Goal: Task Accomplishment & Management: Use online tool/utility

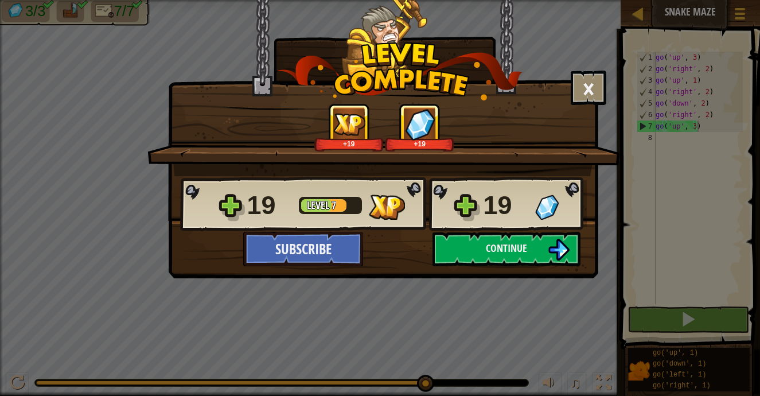
scroll to position [5, 3]
click at [587, 98] on button "×" at bounding box center [589, 88] width 36 height 34
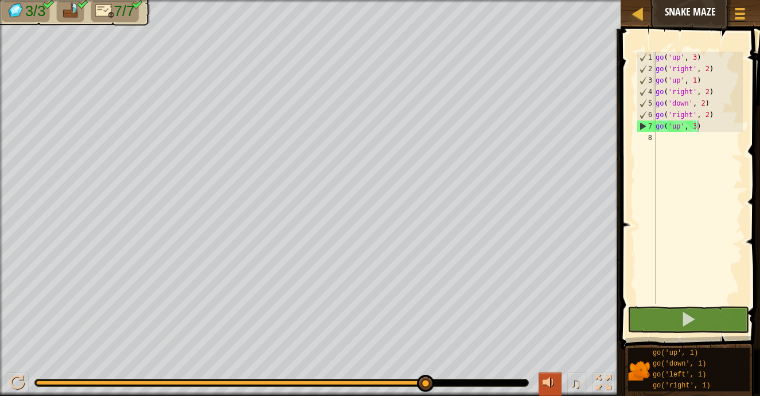
click at [547, 380] on div at bounding box center [550, 382] width 15 height 15
click at [549, 390] on div at bounding box center [550, 382] width 15 height 15
click at [641, 16] on div at bounding box center [638, 13] width 14 height 14
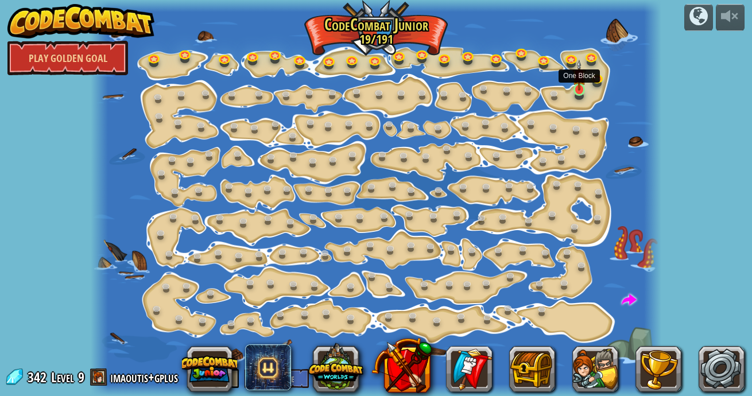
click at [580, 87] on img at bounding box center [579, 75] width 14 height 31
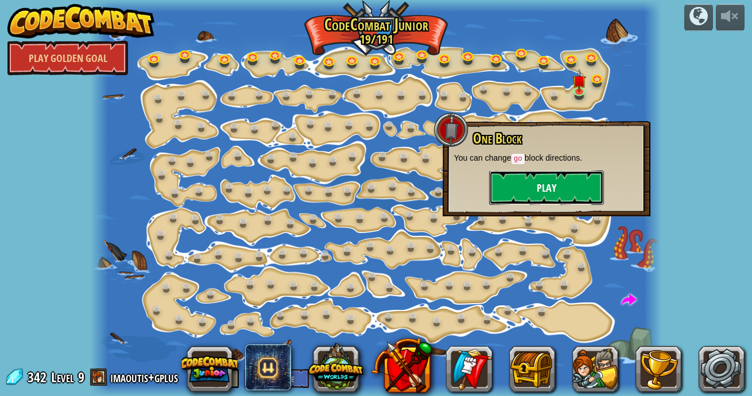
click at [566, 182] on button "Play" at bounding box center [546, 187] width 115 height 34
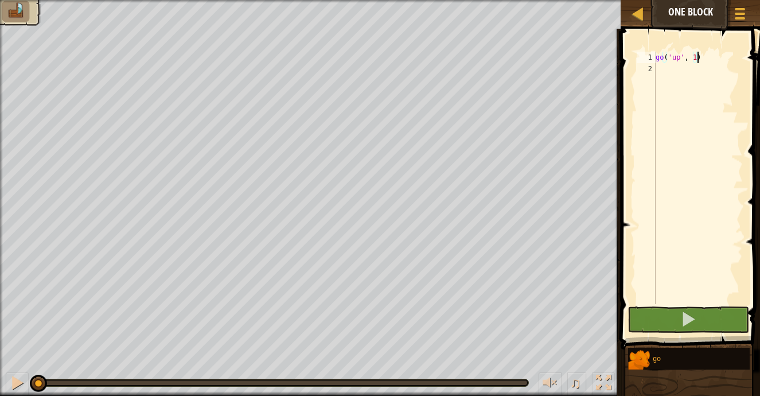
scroll to position [9, 0]
type textarea "go('up', 2)"
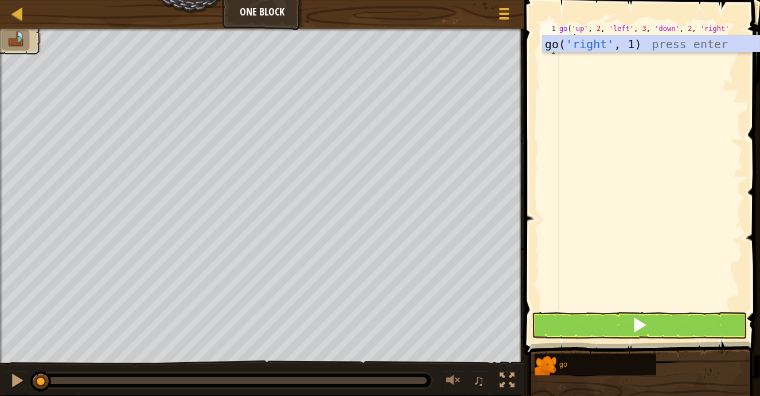
scroll to position [5, 13]
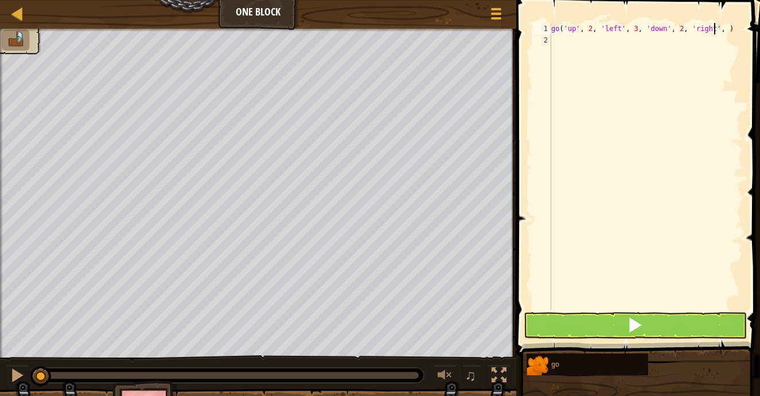
type textarea "go('up', 2, 'left', 3, 'down', 2, 'right', 1)"
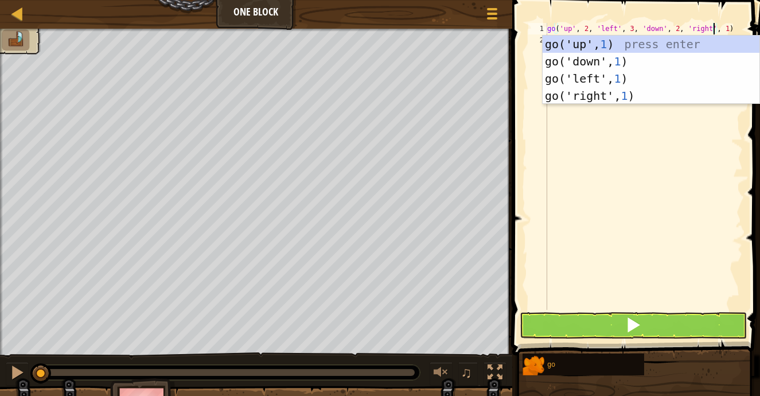
click at [630, 238] on div "go ( 'up' , 2 , 'left' , 3 , 'down' , 2 , 'right' , 1 )" at bounding box center [644, 178] width 198 height 310
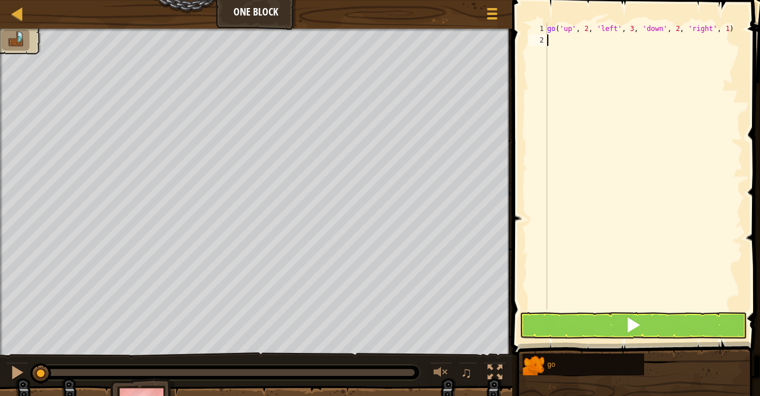
scroll to position [5, 0]
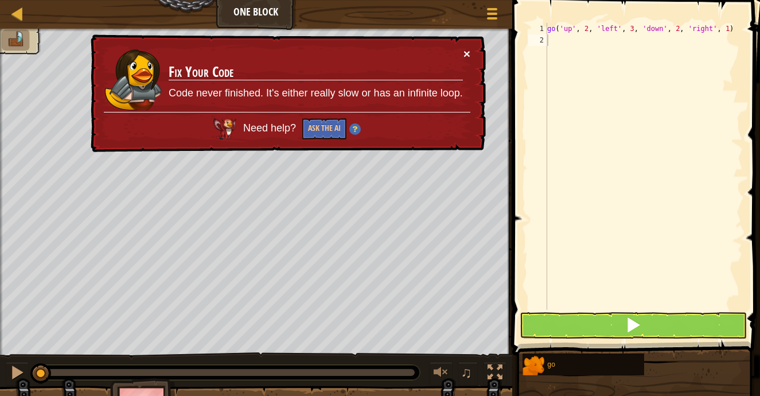
click at [468, 50] on button "×" at bounding box center [467, 54] width 7 height 12
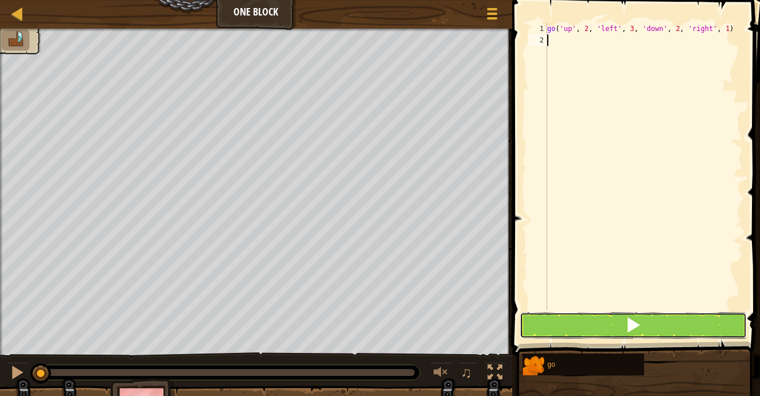
click at [592, 325] on button at bounding box center [633, 325] width 227 height 26
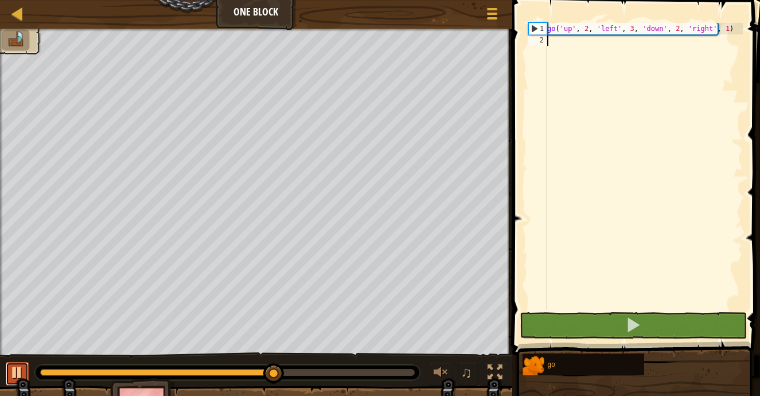
click at [20, 373] on div at bounding box center [17, 372] width 15 height 15
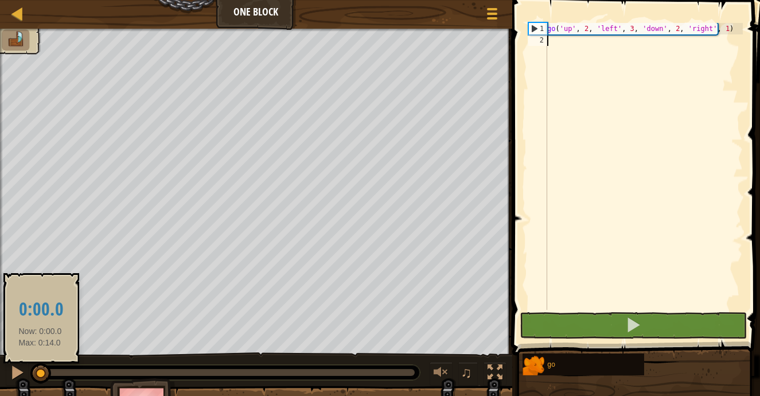
drag, startPoint x: 273, startPoint y: 370, endPoint x: 40, endPoint y: 376, distance: 233.1
click at [40, 376] on div at bounding box center [40, 373] width 21 height 21
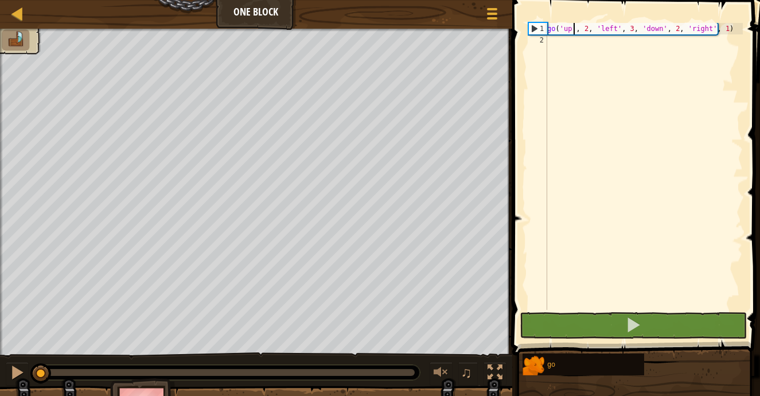
click at [575, 30] on div "go ( 'up' , 2 , 'left' , 3 , 'down' , 2 , 'right' , 1 )" at bounding box center [644, 178] width 198 height 310
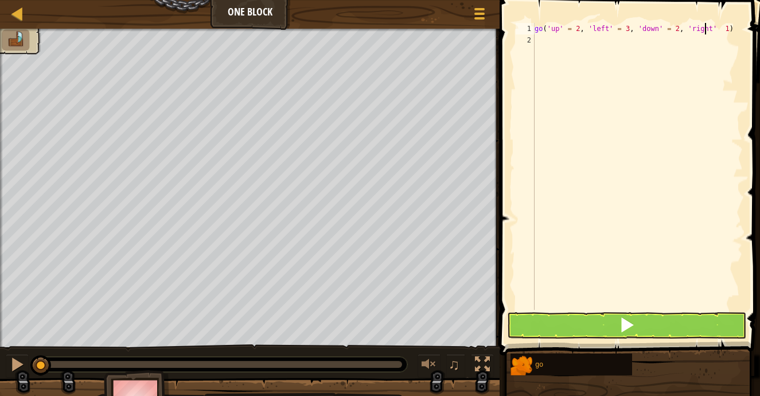
scroll to position [5, 15]
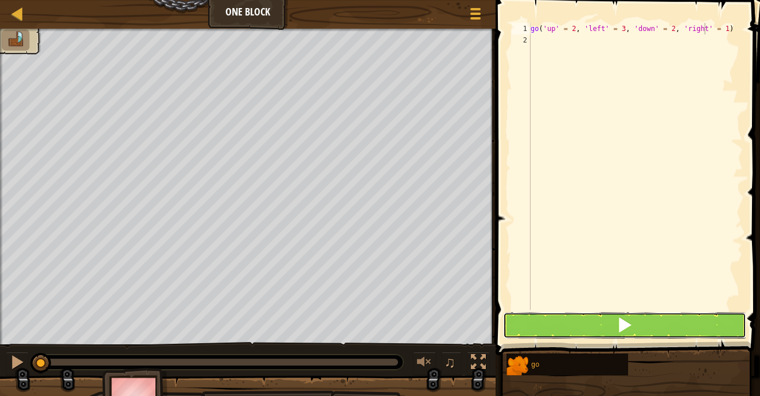
click at [569, 323] on button at bounding box center [624, 325] width 243 height 26
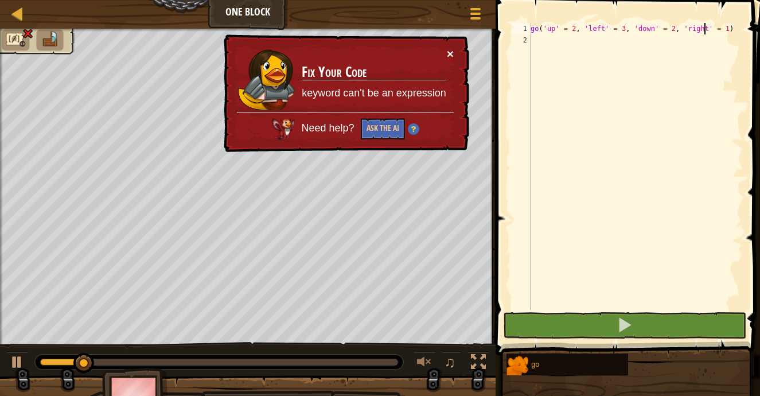
click at [450, 50] on button "×" at bounding box center [450, 54] width 7 height 12
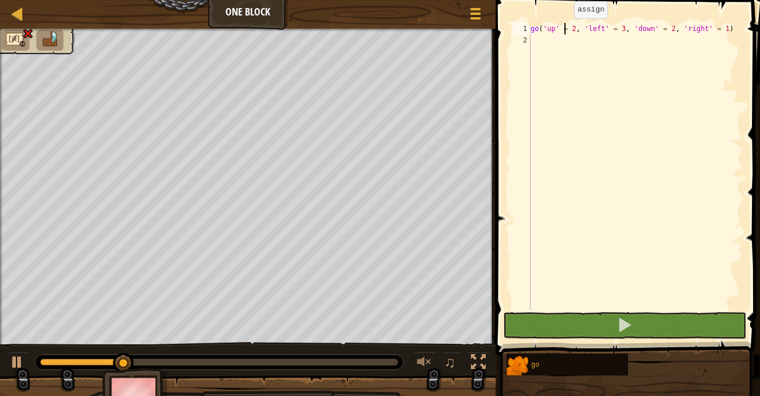
click at [565, 30] on div "go ( 'up' = 2 , 'left' = 3 , 'down' = 2 , 'right' = 1 )" at bounding box center [636, 178] width 215 height 310
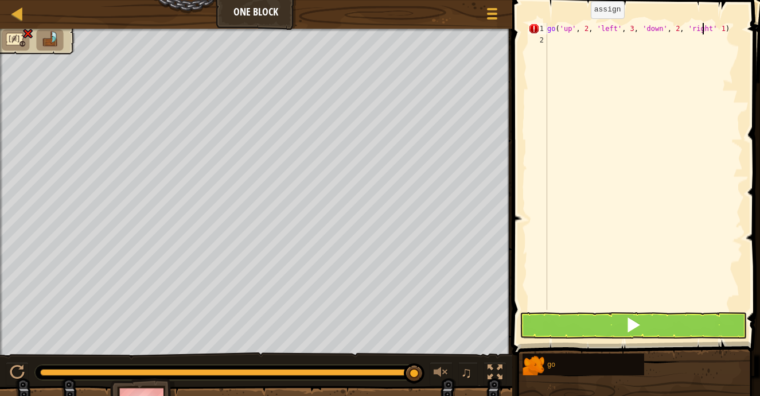
scroll to position [5, 13]
drag, startPoint x: 586, startPoint y: 33, endPoint x: 592, endPoint y: 30, distance: 6.2
click at [592, 30] on div "go ( 'up' , 2 , 'left' , 3 , 'down' , 2 , 'right' , 1 )" at bounding box center [644, 178] width 198 height 310
drag, startPoint x: 586, startPoint y: 30, endPoint x: 739, endPoint y: 28, distance: 152.7
click at [739, 28] on div "go ( 'up' , 2 , 'left' , 3 , 'down' , 2 , 'right' , 1 )" at bounding box center [644, 178] width 198 height 310
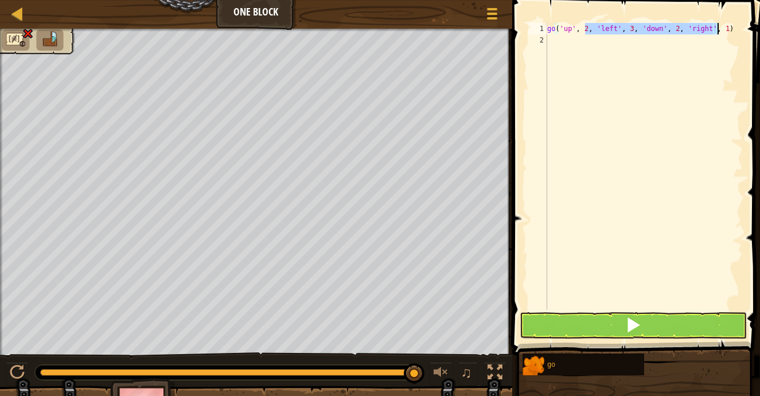
type textarea "go('up', 2)"
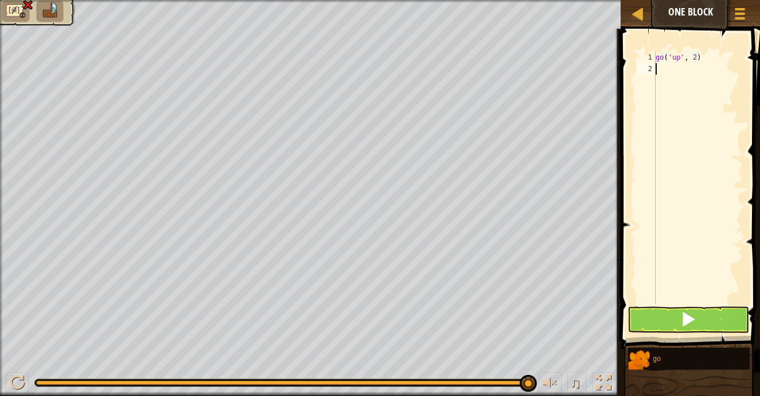
click at [722, 75] on div "go ( 'up' , 2 )" at bounding box center [699, 189] width 90 height 275
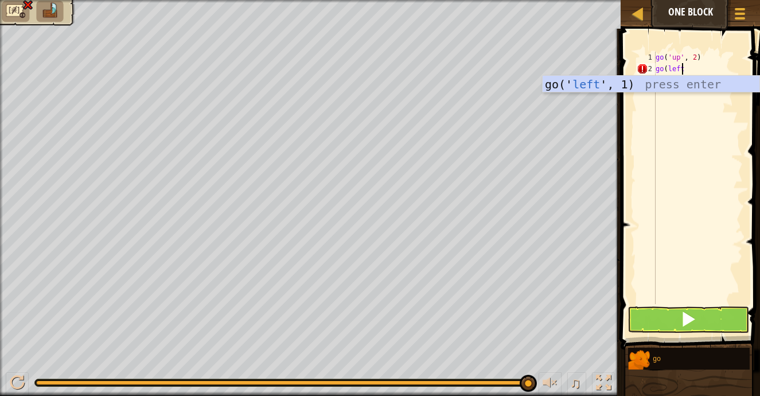
scroll to position [5, 2]
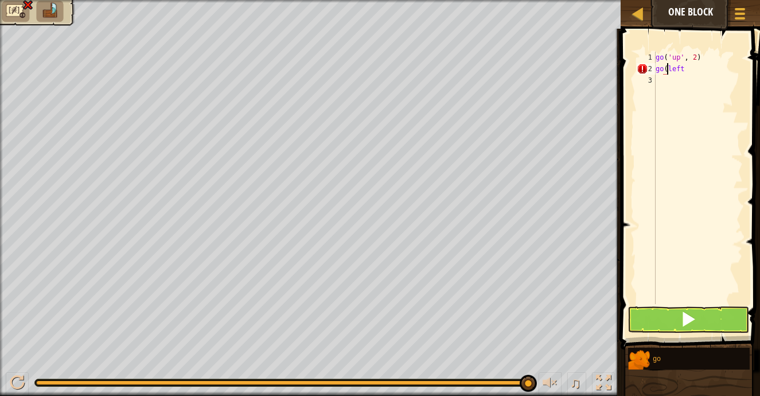
type textarea "go('left"
type textarea "go('left', 3)"
type textarea "go('down', 2)"
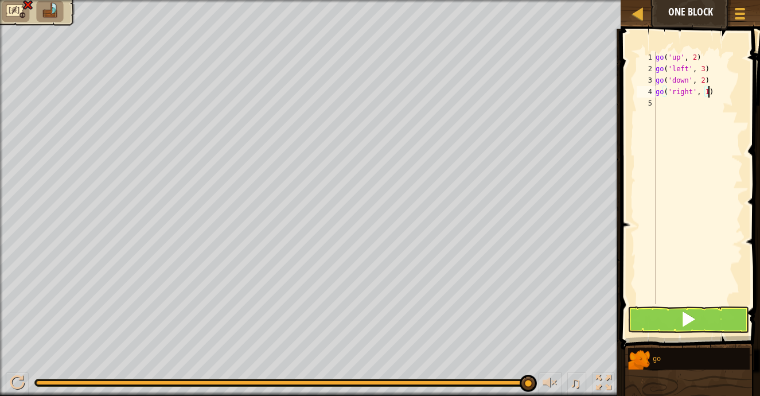
type textarea "go('right', 1)"
click at [677, 328] on button at bounding box center [689, 319] width 122 height 26
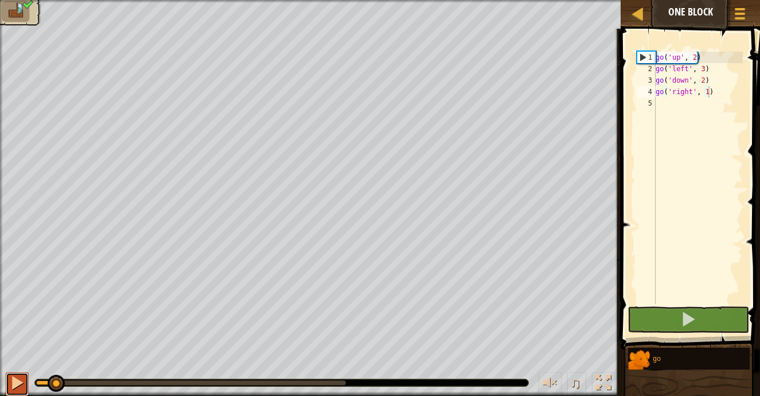
click at [21, 376] on div at bounding box center [17, 382] width 15 height 15
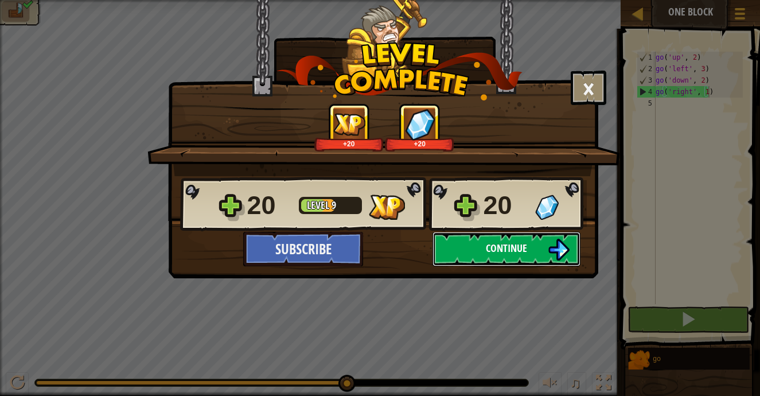
click at [518, 250] on span "Continue" at bounding box center [506, 248] width 41 height 14
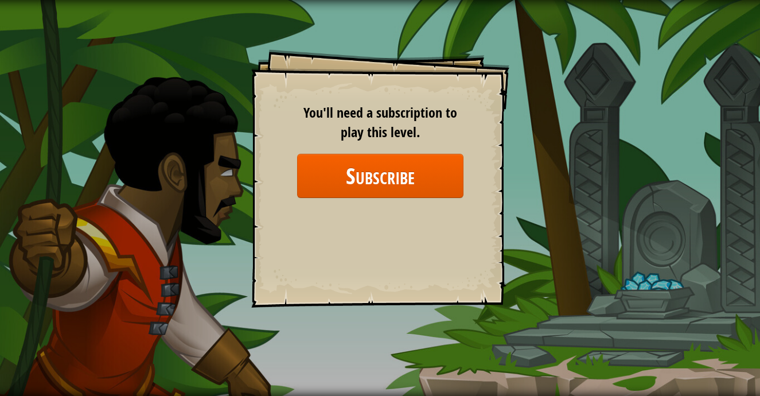
click at [367, 230] on div "Goals Start Level Error loading from server. Try refreshing the page. You'll ne…" at bounding box center [380, 178] width 258 height 258
click at [431, 275] on div "Goals Start Level Error loading from server. Try refreshing the page. You'll ne…" at bounding box center [380, 178] width 258 height 258
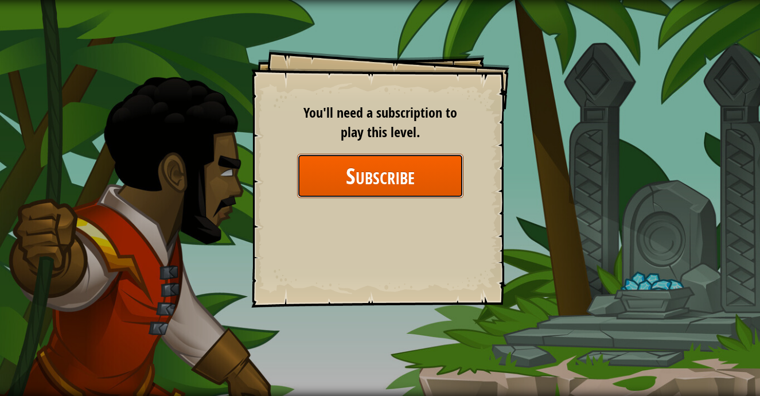
click at [403, 191] on button "Subscribe" at bounding box center [380, 176] width 166 height 44
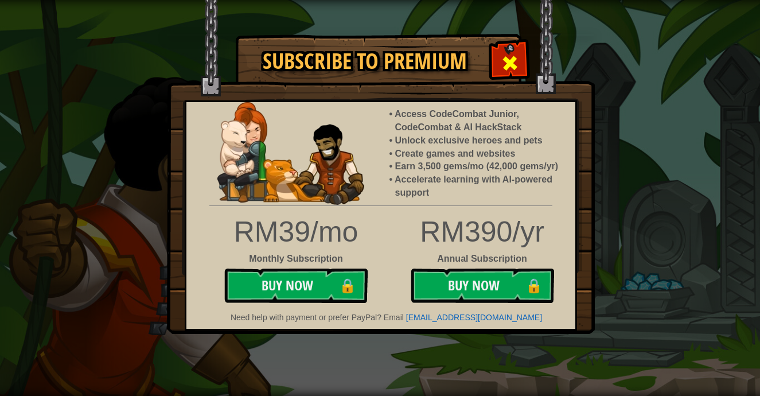
click at [509, 72] on span at bounding box center [510, 63] width 18 height 18
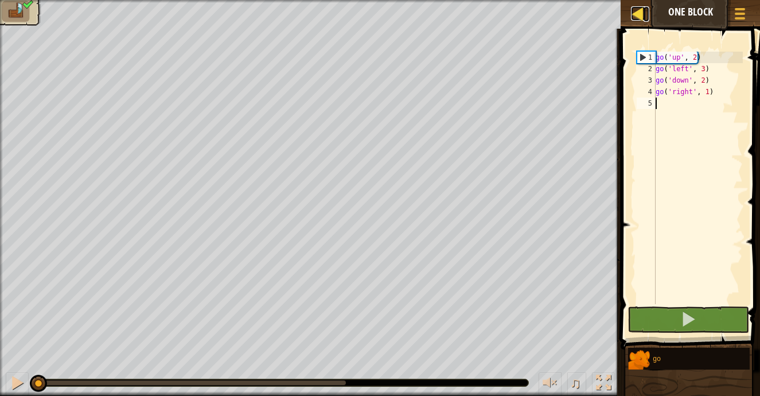
click at [641, 14] on div at bounding box center [638, 13] width 14 height 14
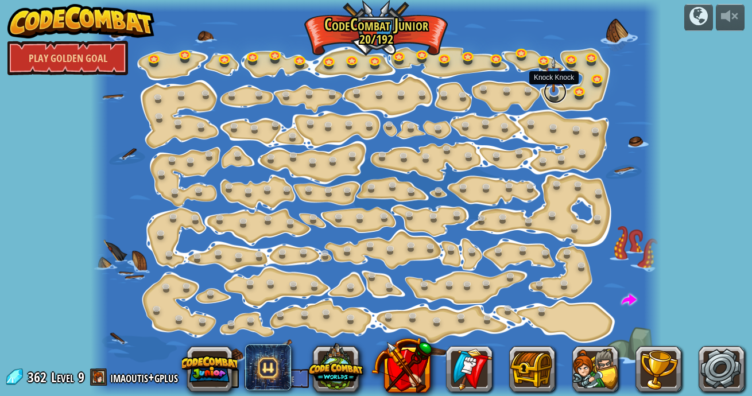
click at [550, 95] on link at bounding box center [554, 91] width 23 height 23
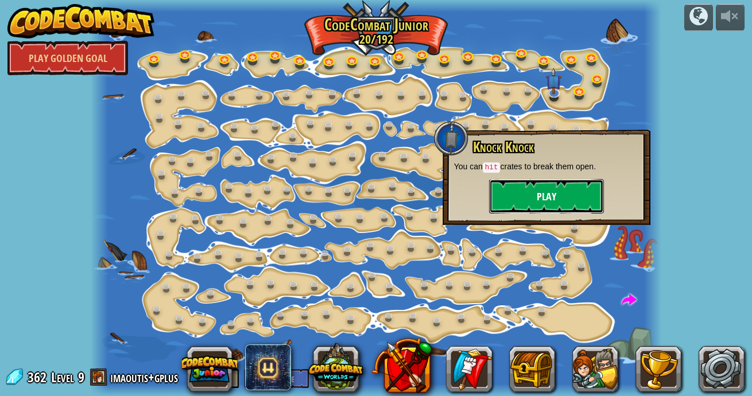
click at [516, 205] on button "Play" at bounding box center [546, 196] width 115 height 34
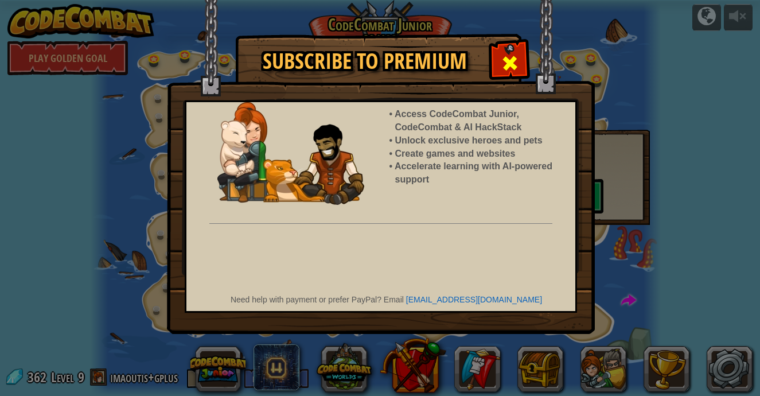
click at [512, 72] on span at bounding box center [510, 63] width 18 height 18
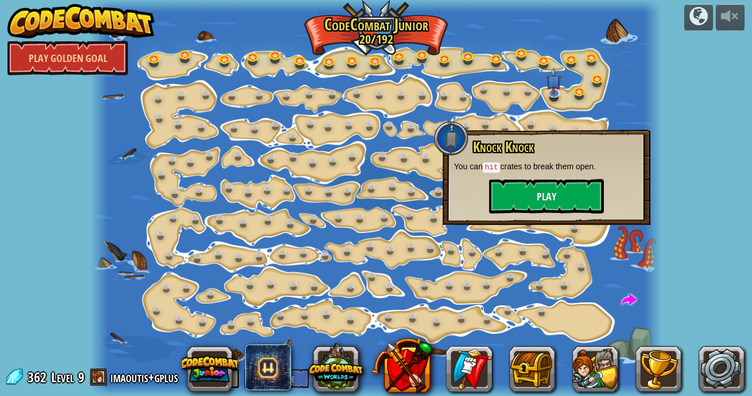
click at [134, 177] on div at bounding box center [376, 198] width 571 height 396
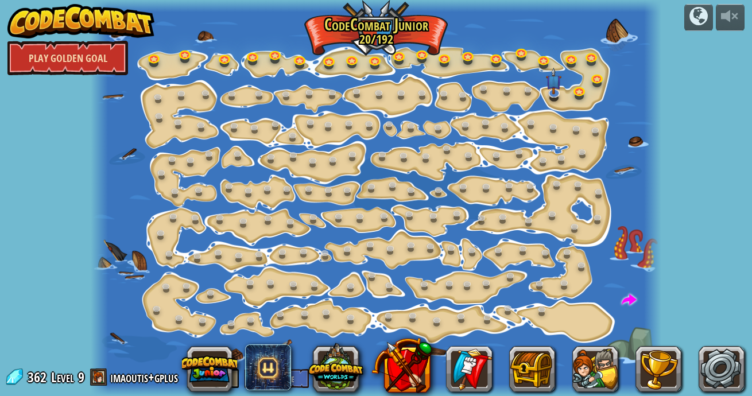
click at [103, 56] on link "Play Golden Goal" at bounding box center [67, 58] width 121 height 34
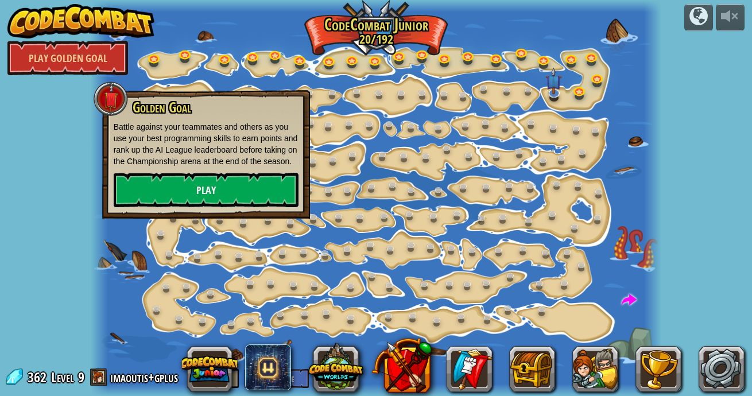
click at [73, 173] on div "powered by Play Golden Goal Step Change Change step arguments. 15a. Step Change…" at bounding box center [376, 198] width 752 height 396
click at [123, 259] on div at bounding box center [376, 198] width 571 height 396
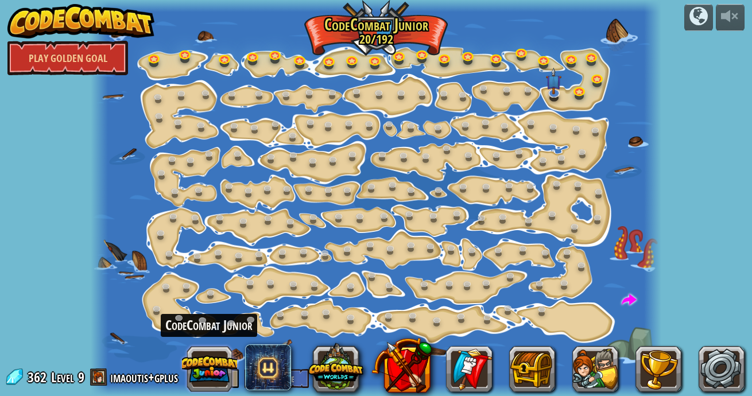
click at [212, 364] on button at bounding box center [209, 368] width 55 height 55
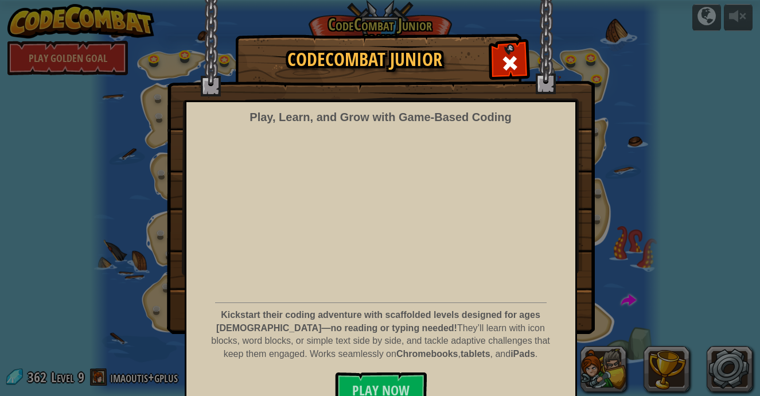
scroll to position [18, 0]
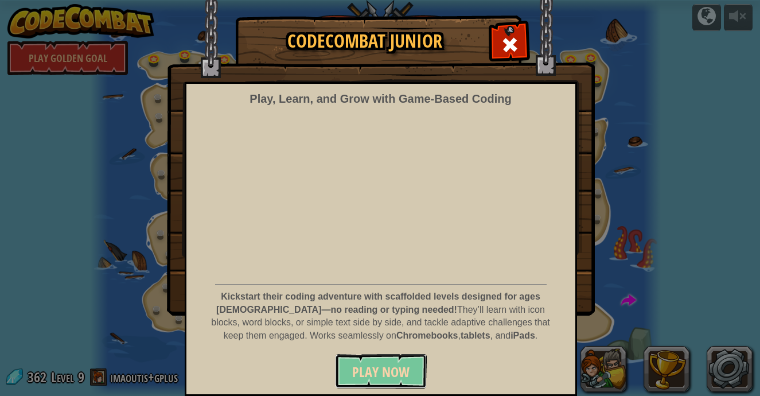
click at [375, 377] on span "Play Now" at bounding box center [380, 372] width 57 height 18
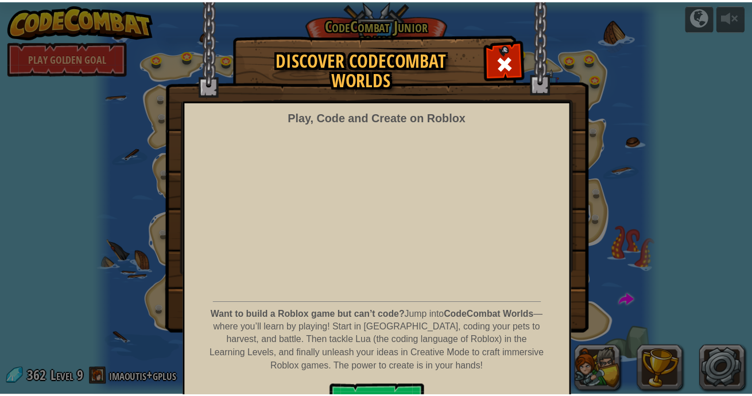
scroll to position [32, 0]
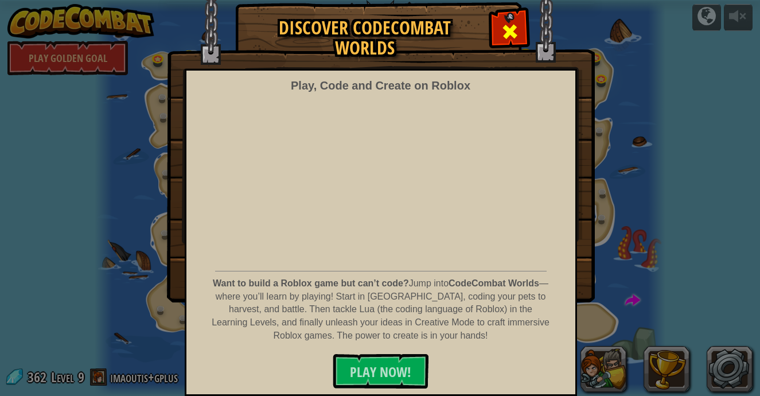
click at [508, 28] on span at bounding box center [510, 31] width 18 height 18
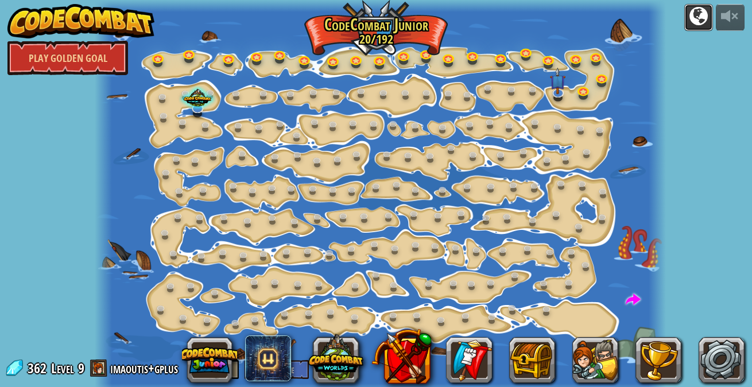
click at [701, 10] on div at bounding box center [698, 16] width 18 height 18
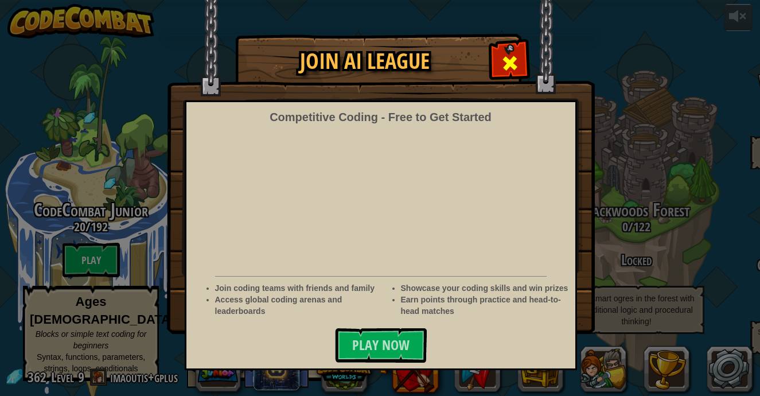
click at [520, 67] on div at bounding box center [510, 62] width 36 height 36
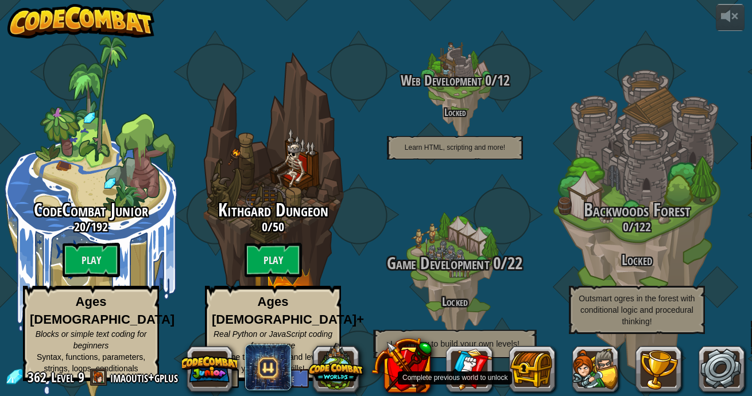
scroll to position [1, 0]
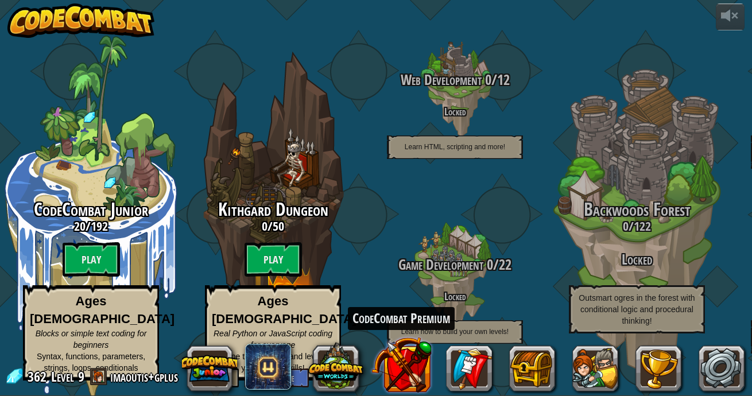
click at [402, 365] on button at bounding box center [401, 365] width 60 height 60
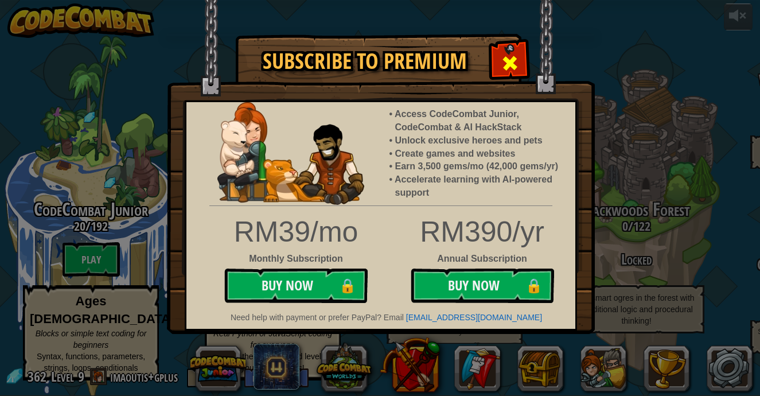
click at [508, 63] on span at bounding box center [510, 63] width 18 height 18
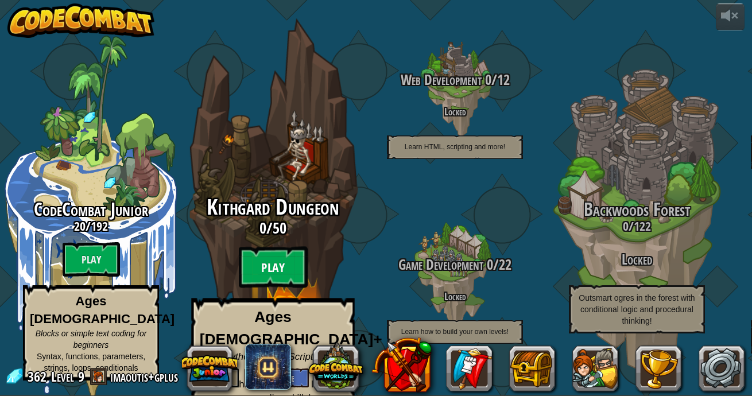
click at [267, 264] on btn "Play" at bounding box center [273, 267] width 69 height 41
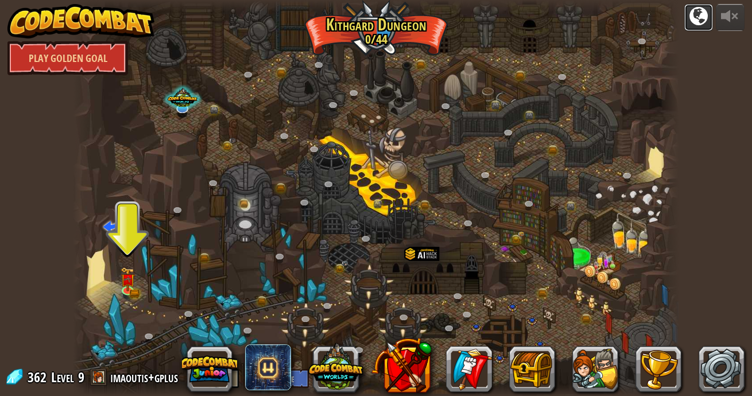
click at [707, 13] on div at bounding box center [698, 16] width 18 height 18
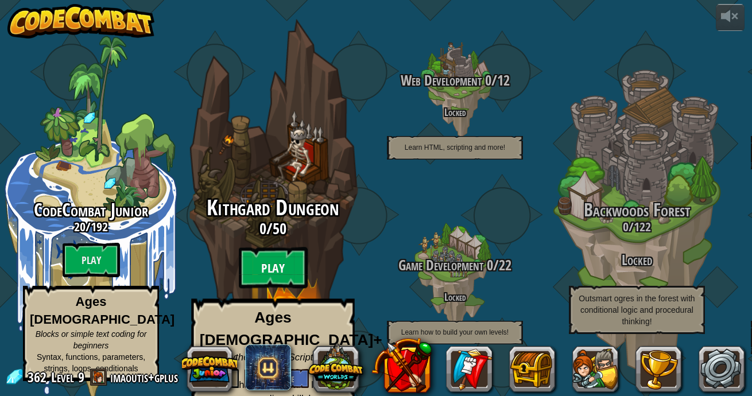
click at [288, 261] on btn "Play" at bounding box center [273, 267] width 69 height 41
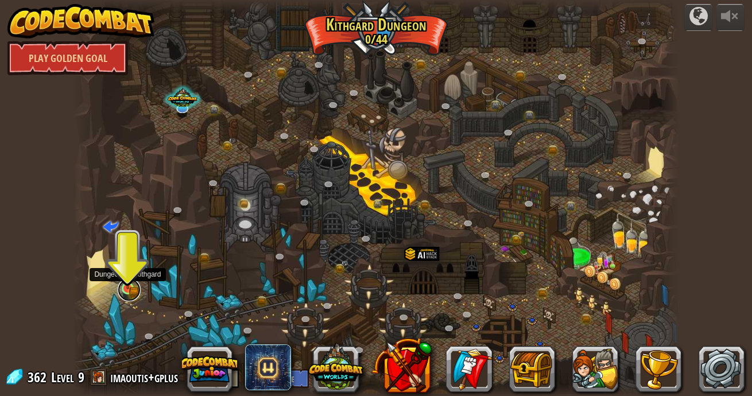
click at [131, 290] on link at bounding box center [129, 289] width 23 height 23
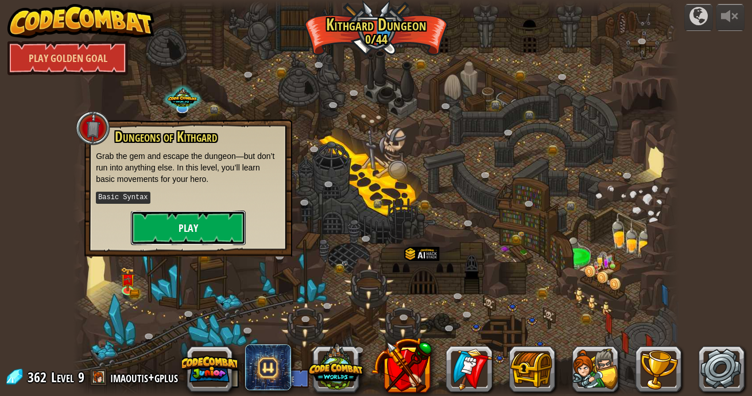
click at [177, 223] on button "Play" at bounding box center [188, 228] width 115 height 34
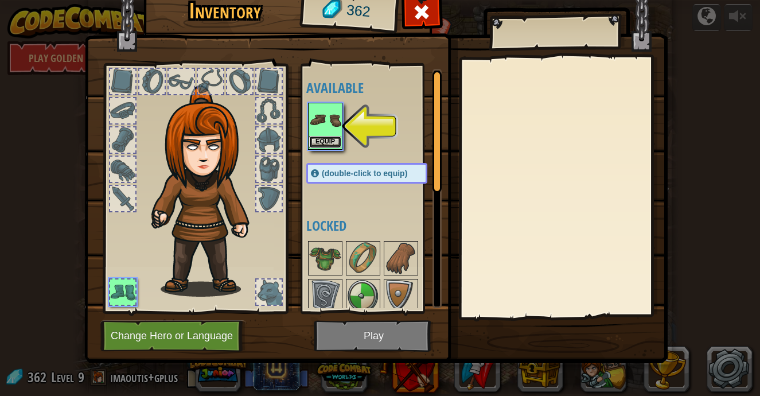
click at [331, 138] on button "Equip" at bounding box center [325, 142] width 32 height 12
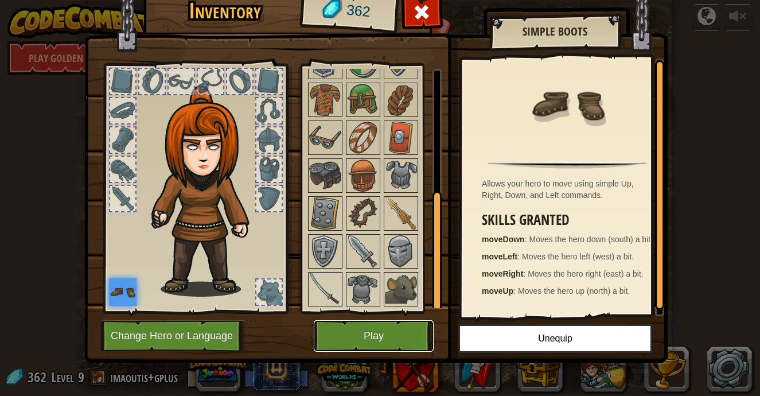
click at [320, 336] on button "Play" at bounding box center [374, 336] width 120 height 32
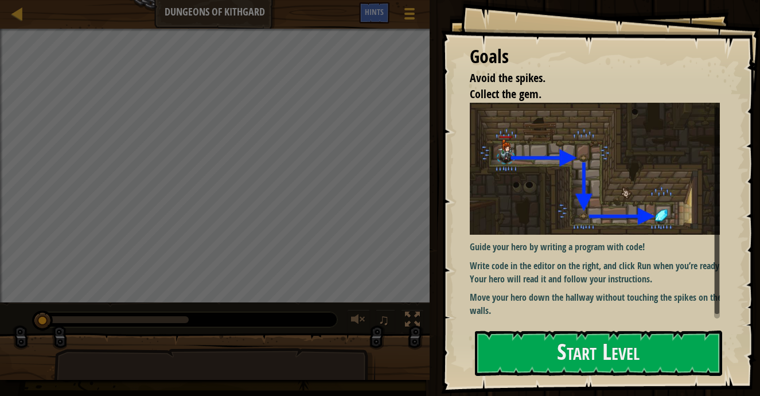
scroll to position [1, 0]
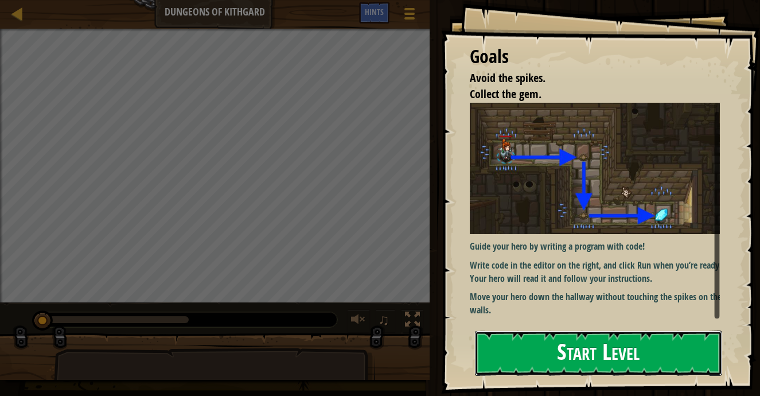
click at [623, 347] on button "Start Level" at bounding box center [598, 353] width 247 height 45
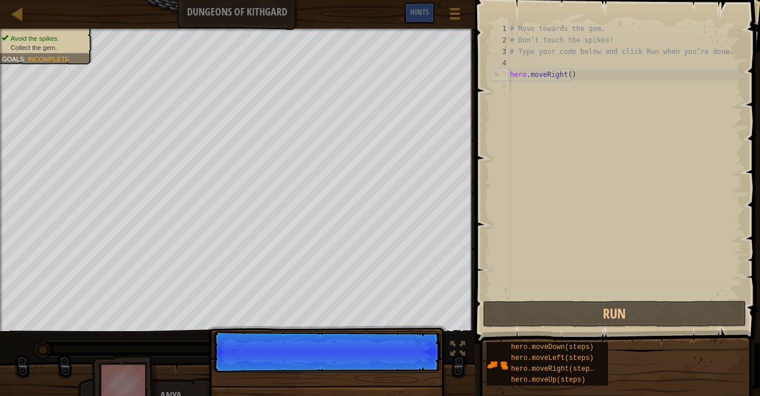
click at [419, 366] on p "Skip (esc) Continue" at bounding box center [327, 351] width 228 height 41
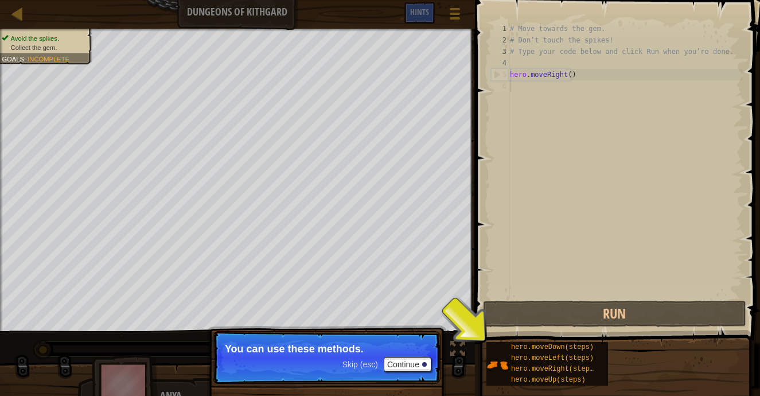
scroll to position [5, 0]
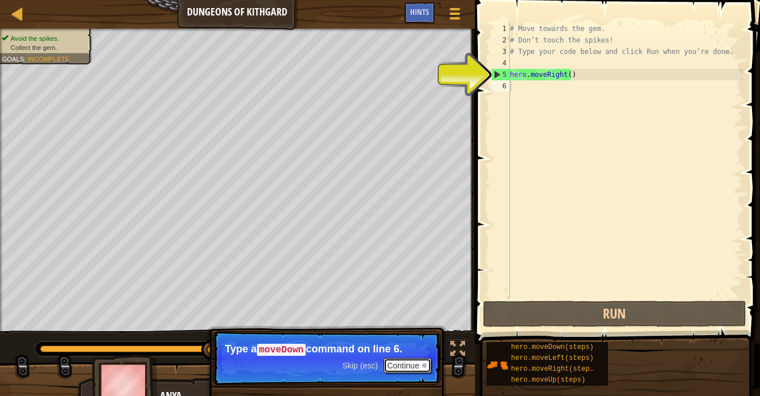
click at [422, 362] on button "Continue" at bounding box center [408, 365] width 48 height 15
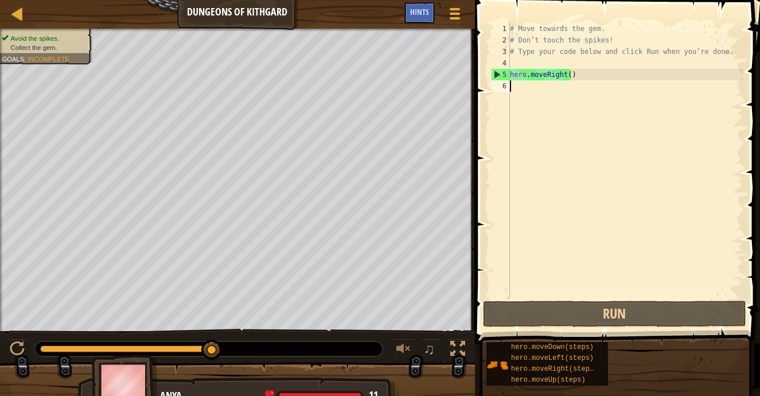
click at [574, 91] on div "# Move towards the gem. # Don’t touch the spikes! # Type your code below and cl…" at bounding box center [625, 172] width 235 height 298
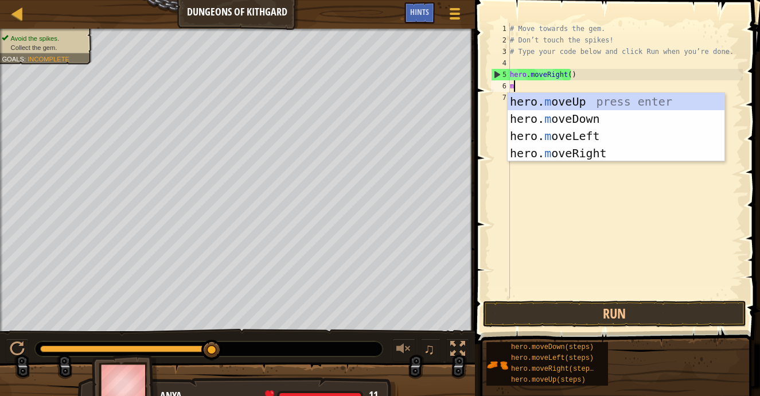
type textarea "mo"
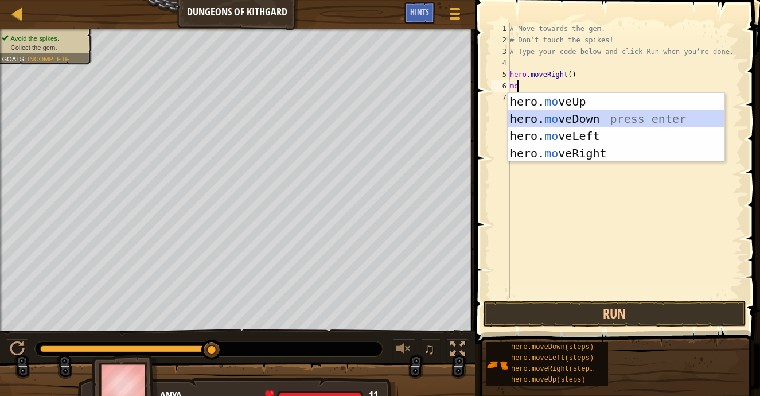
click at [570, 116] on div "hero. mo veUp press enter hero. mo veDown press enter hero. mo veLeft press ent…" at bounding box center [616, 144] width 217 height 103
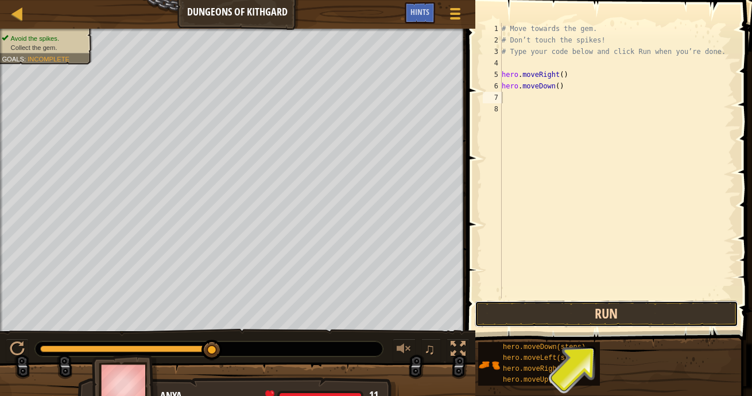
click at [607, 317] on button "Run" at bounding box center [606, 314] width 263 height 26
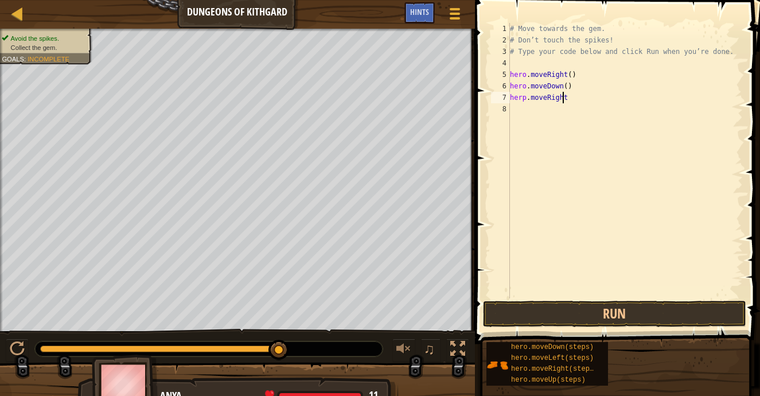
scroll to position [5, 4]
click at [527, 101] on div "# Move towards the gem. # Don’t touch the spikes! # Type your code below and cl…" at bounding box center [625, 172] width 235 height 298
click at [525, 101] on div "# Move towards the gem. # Don’t touch the spikes! # Type your code below and cl…" at bounding box center [625, 172] width 235 height 298
click at [580, 81] on div "# Move towards the gem. # Don’t touch the spikes! # Type your code below and cl…" at bounding box center [625, 172] width 235 height 298
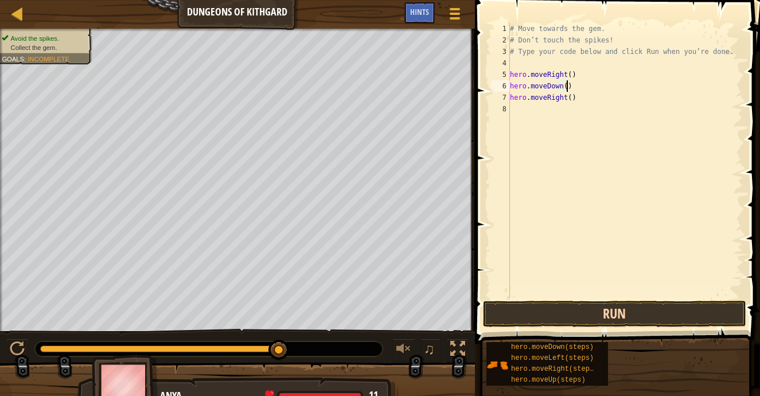
type textarea "hero.moveDown()"
click at [533, 311] on button "Run" at bounding box center [614, 314] width 263 height 26
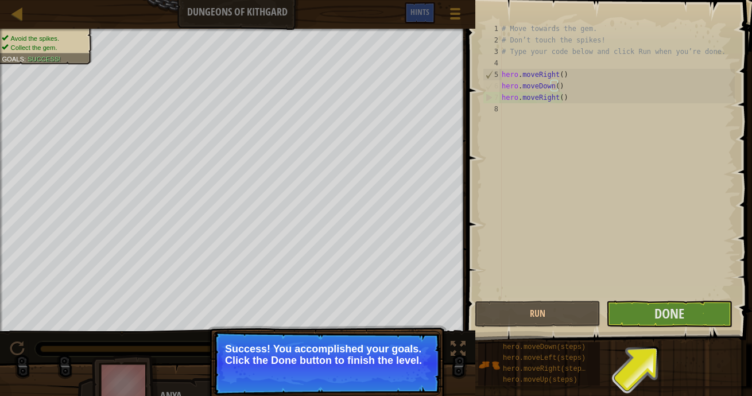
click at [649, 366] on div "hero.moveDown(steps) hero.moveLeft(steps) hero.moveRight(steps) hero.moveUp(ste…" at bounding box center [610, 363] width 266 height 45
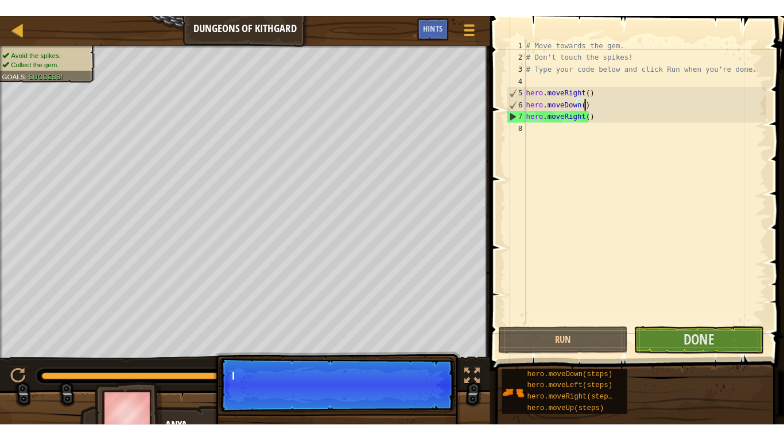
scroll to position [5, 4]
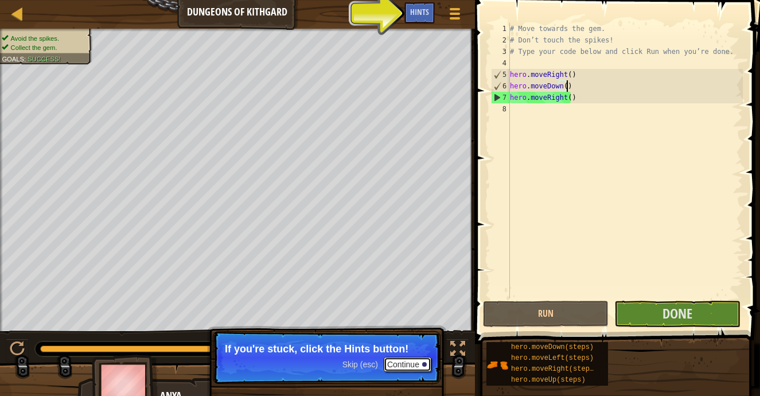
click at [421, 364] on button "Continue" at bounding box center [408, 364] width 48 height 15
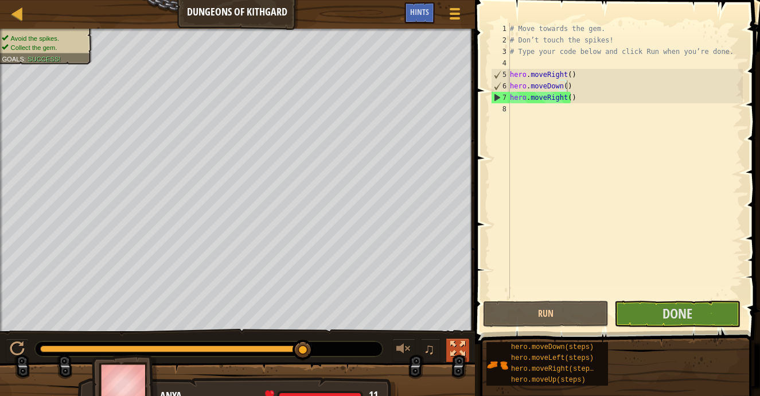
click at [450, 352] on div at bounding box center [457, 348] width 15 height 15
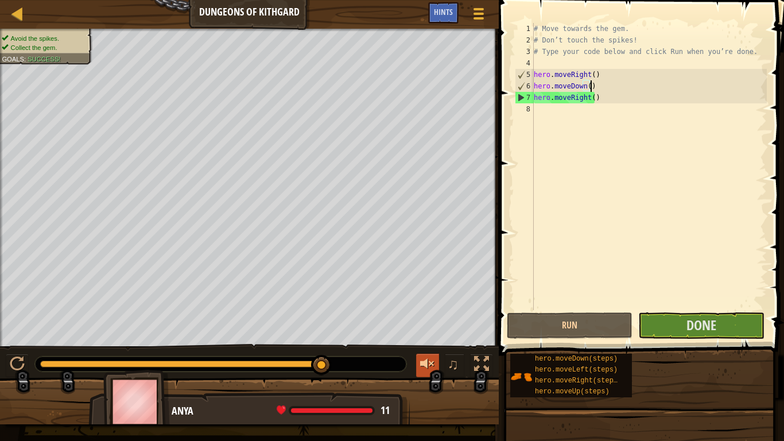
click at [433, 361] on div at bounding box center [427, 363] width 15 height 15
click at [704, 329] on span "Done" at bounding box center [701, 325] width 30 height 18
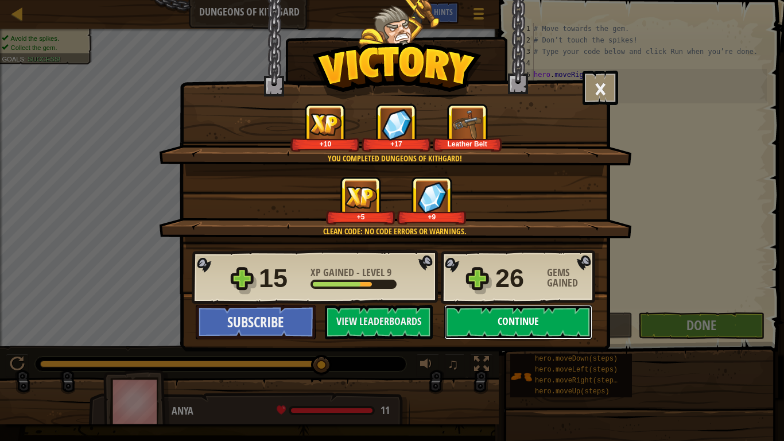
click at [537, 316] on button "Continue" at bounding box center [518, 322] width 148 height 34
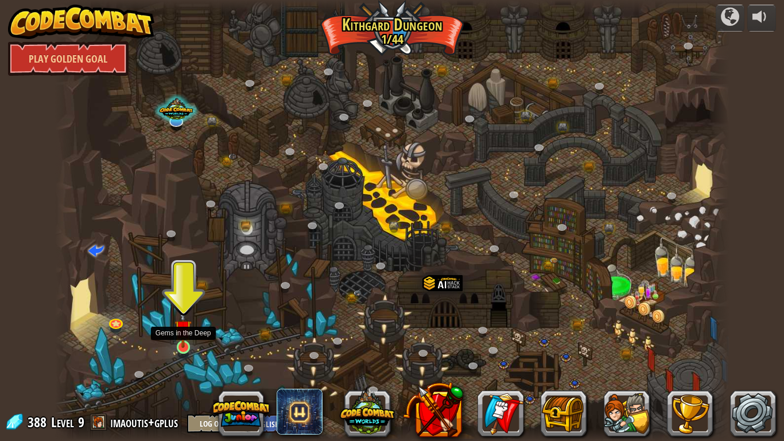
click at [180, 345] on img at bounding box center [182, 328] width 17 height 39
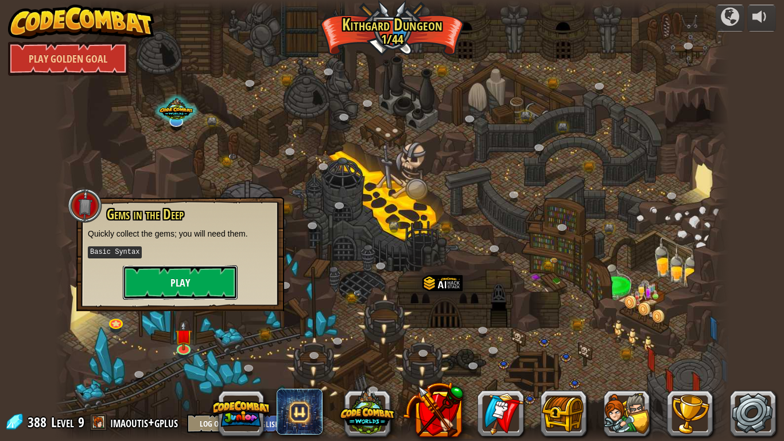
click at [184, 281] on button "Play" at bounding box center [180, 282] width 115 height 34
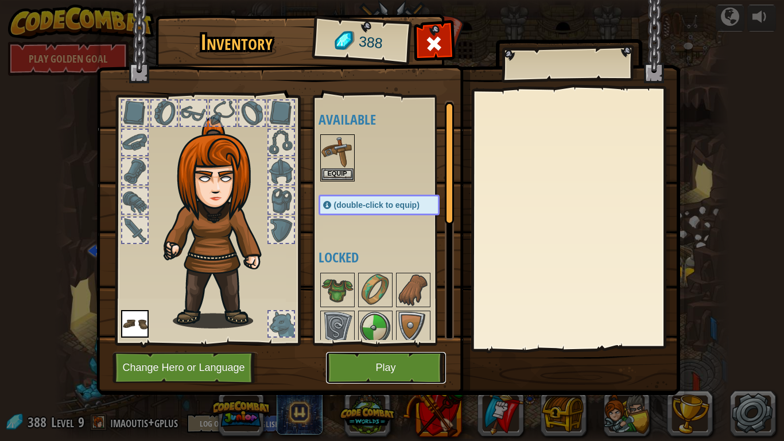
click at [360, 371] on button "Play" at bounding box center [386, 368] width 120 height 32
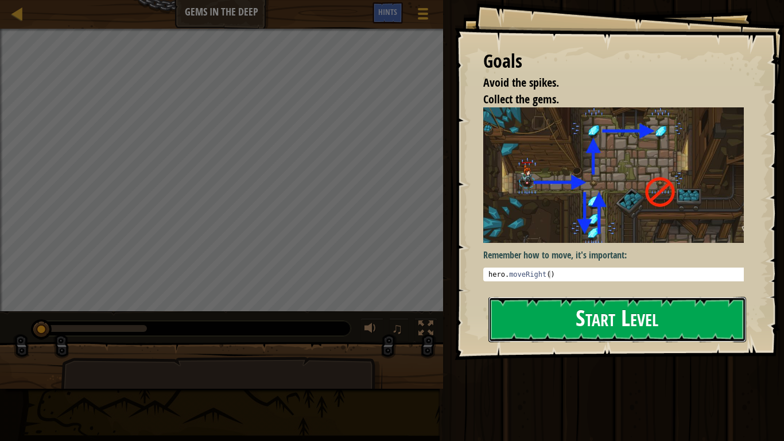
click at [539, 324] on button "Start Level" at bounding box center [617, 319] width 258 height 45
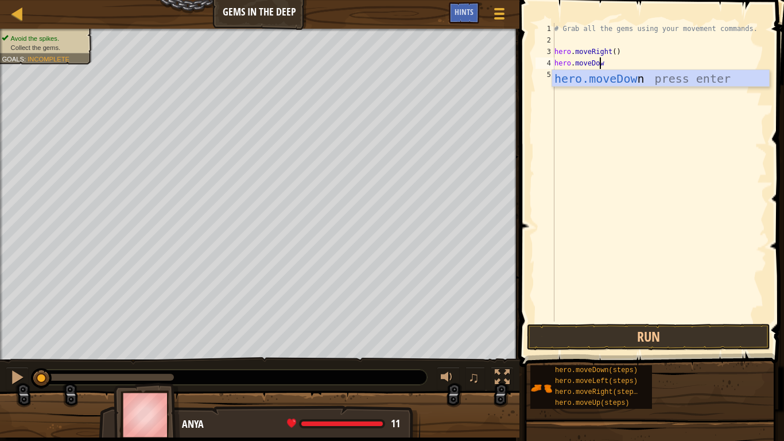
scroll to position [5, 3]
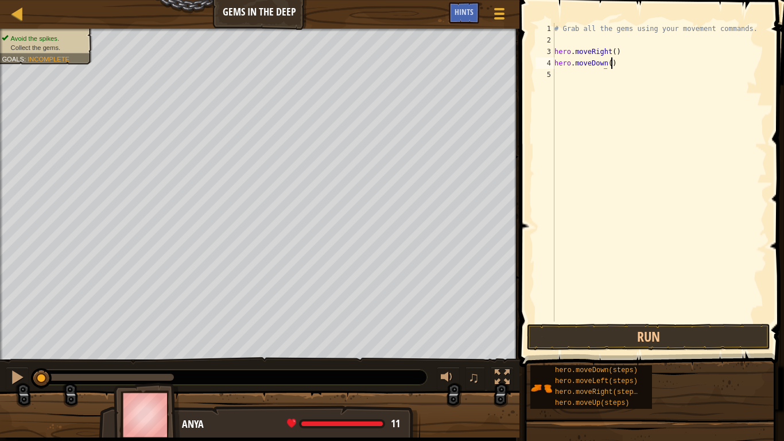
type textarea "hero.moveDown()"
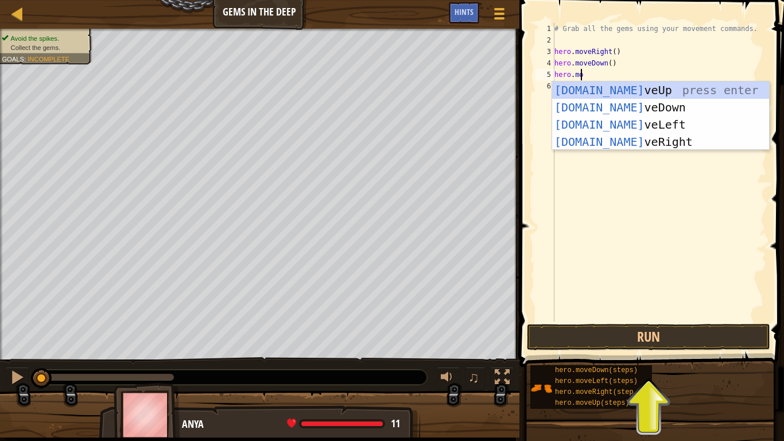
scroll to position [5, 2]
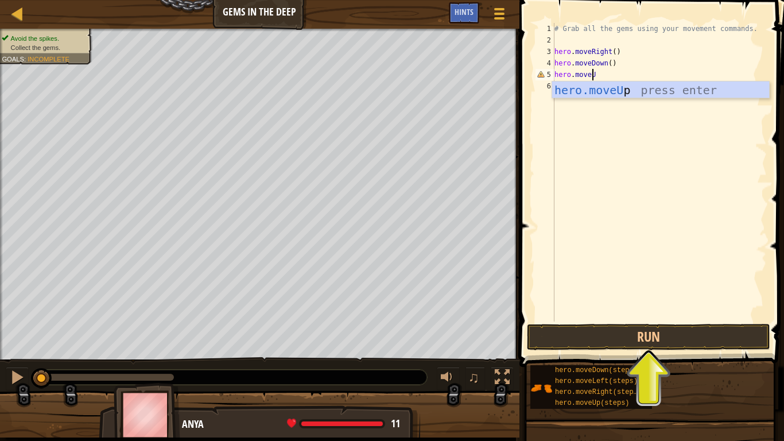
type textarea "hero.moveUp"
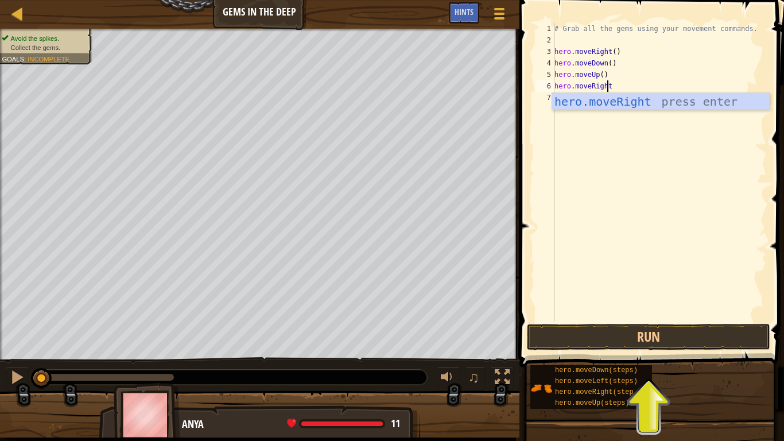
scroll to position [5, 4]
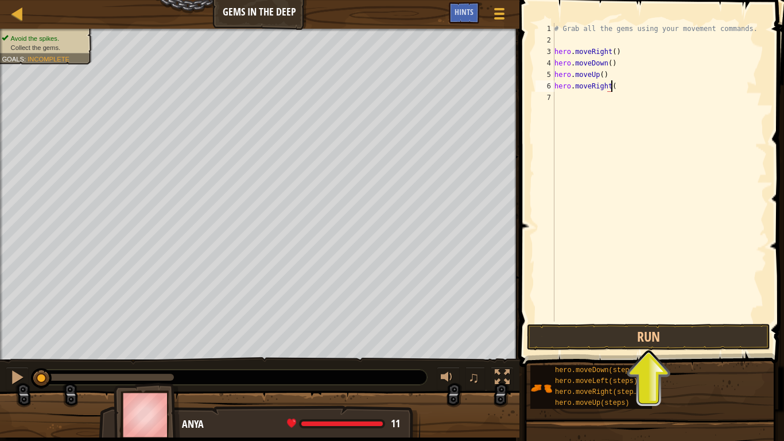
type textarea "hero.moveRight()"
click at [613, 338] on button "Run" at bounding box center [648, 337] width 243 height 26
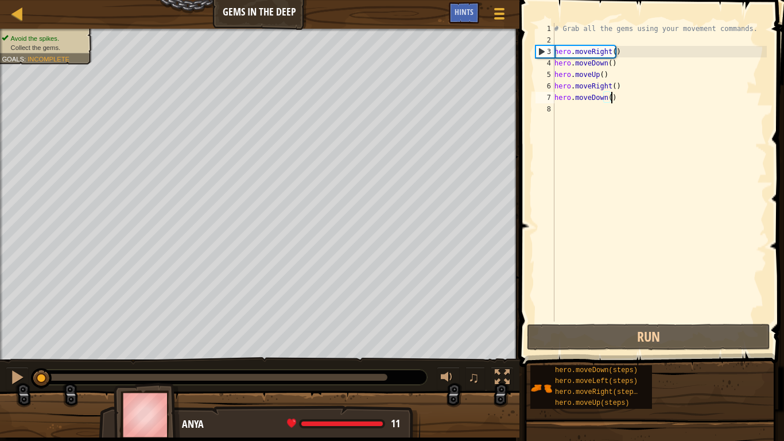
click at [607, 75] on div "# Grab all the gems using your movement commands. hero . moveRight ( ) hero . m…" at bounding box center [659, 183] width 215 height 321
type textarea "hero.moveUp()"
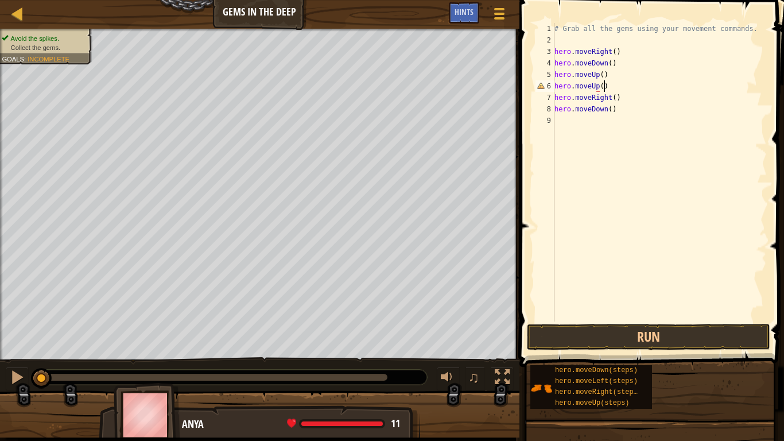
scroll to position [5, 3]
type textarea "hero.moveUp()"
click at [600, 331] on button "Run" at bounding box center [648, 337] width 243 height 26
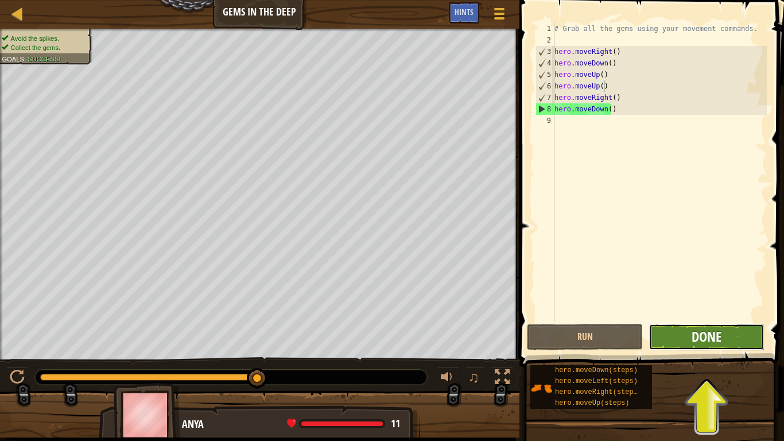
click at [712, 335] on span "Done" at bounding box center [706, 336] width 30 height 18
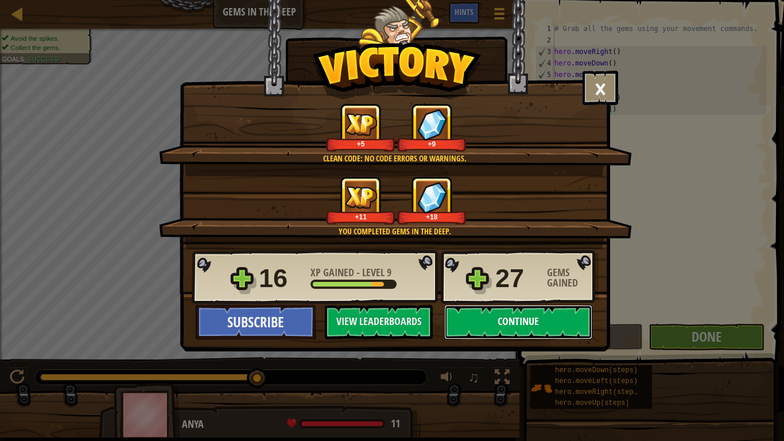
click at [507, 324] on button "Continue" at bounding box center [518, 322] width 148 height 34
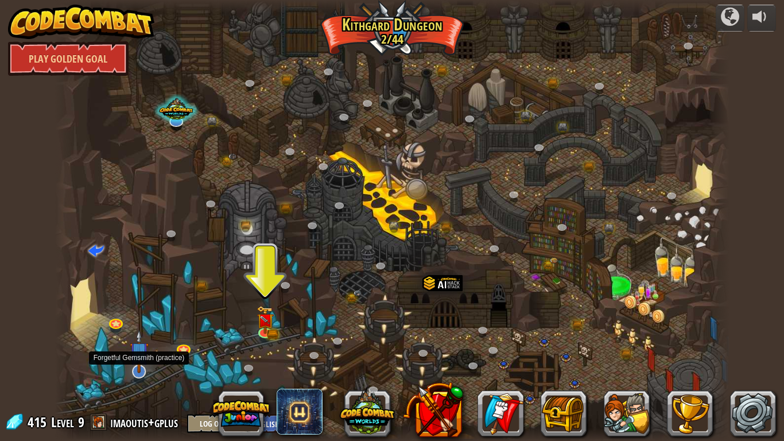
click at [134, 371] on img at bounding box center [139, 351] width 19 height 44
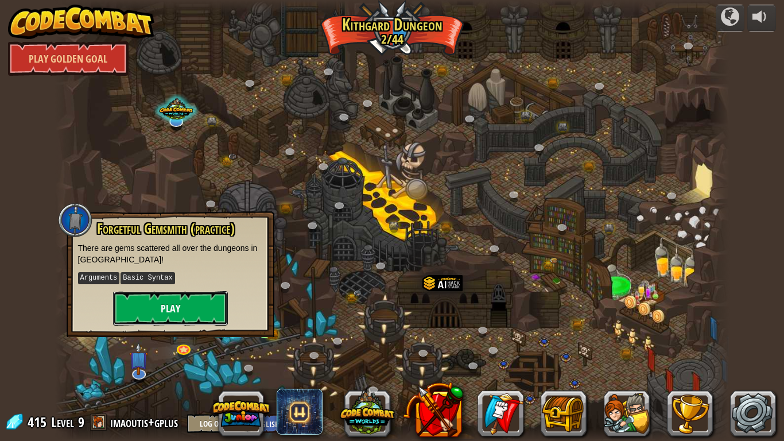
click at [195, 312] on button "Play" at bounding box center [170, 308] width 115 height 34
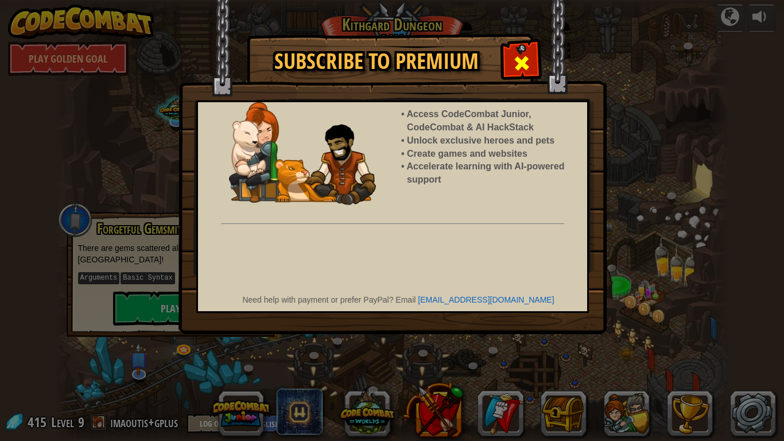
click at [529, 57] on span at bounding box center [521, 63] width 18 height 18
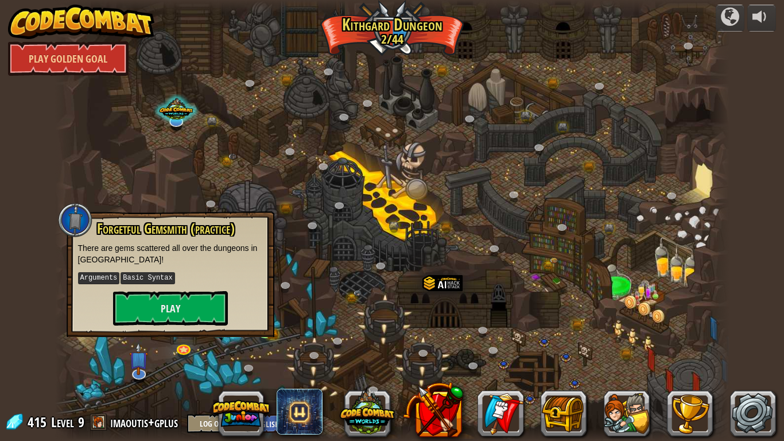
click at [268, 364] on div at bounding box center [392, 220] width 674 height 441
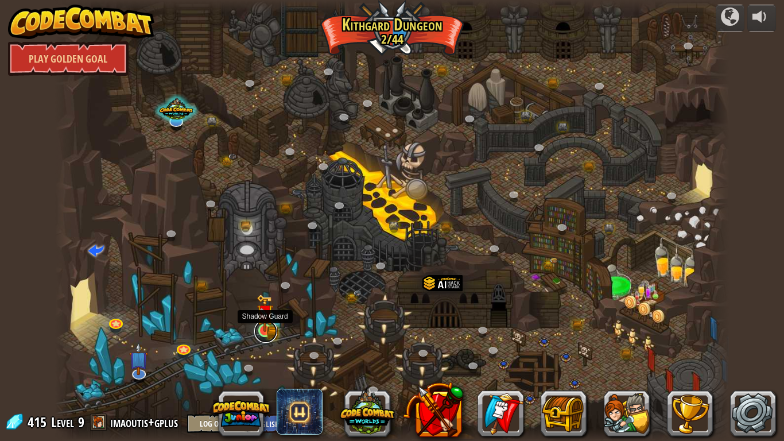
click at [269, 332] on link at bounding box center [265, 331] width 23 height 23
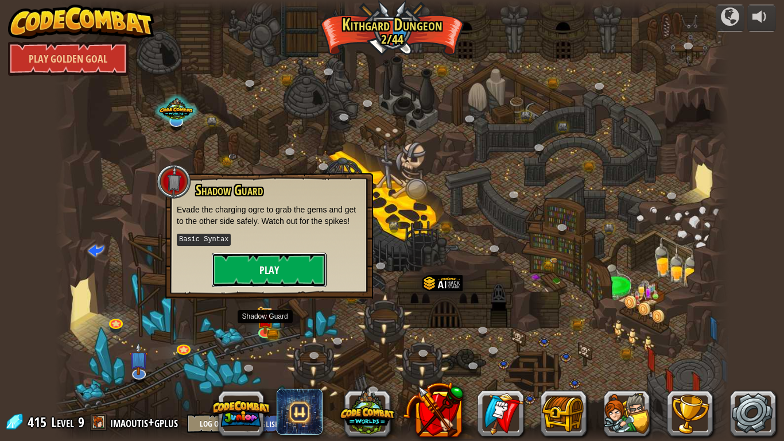
click at [284, 271] on button "Play" at bounding box center [269, 269] width 115 height 34
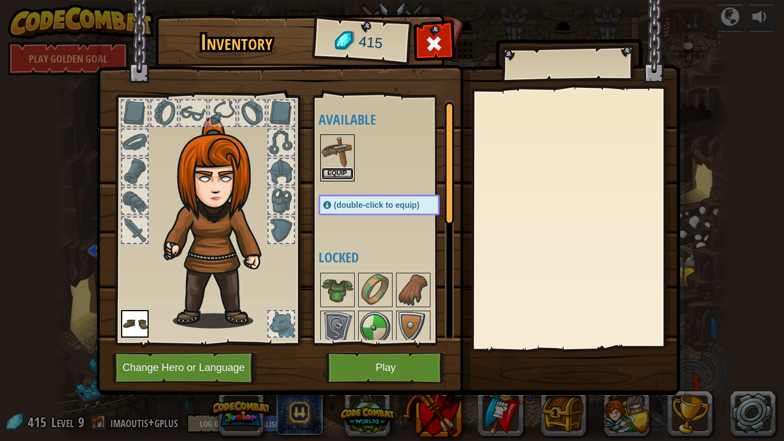
click at [339, 171] on button "Equip" at bounding box center [337, 174] width 32 height 12
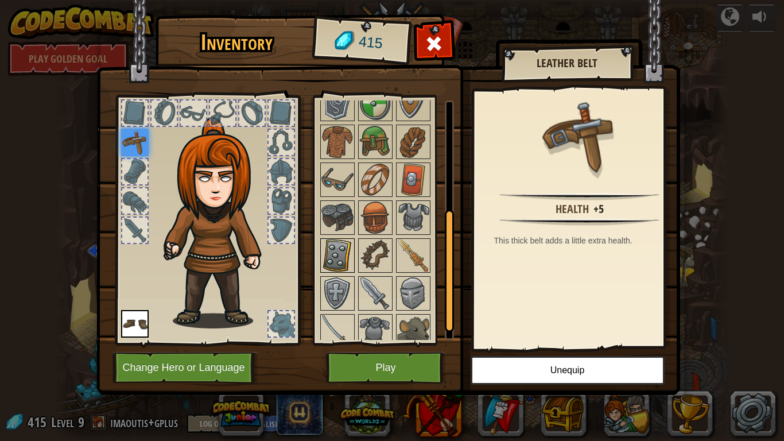
scroll to position [96, 0]
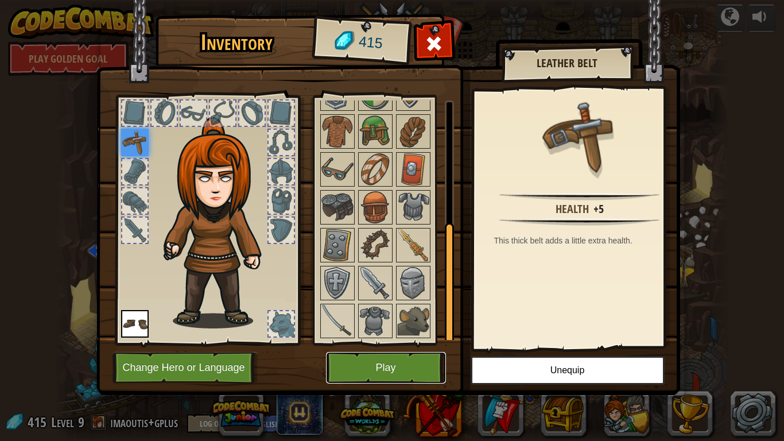
click at [409, 373] on button "Play" at bounding box center [386, 368] width 120 height 32
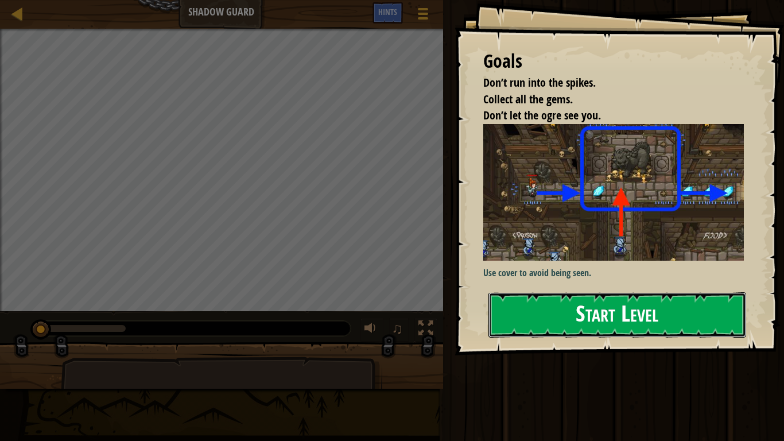
click at [557, 309] on button "Start Level" at bounding box center [617, 314] width 258 height 45
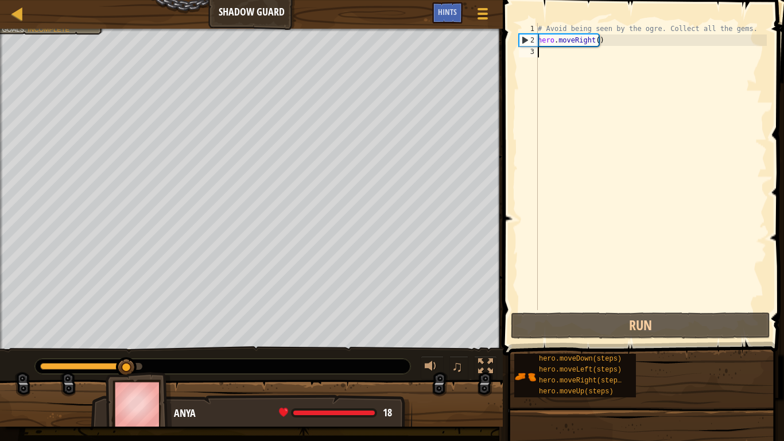
type textarea "m"
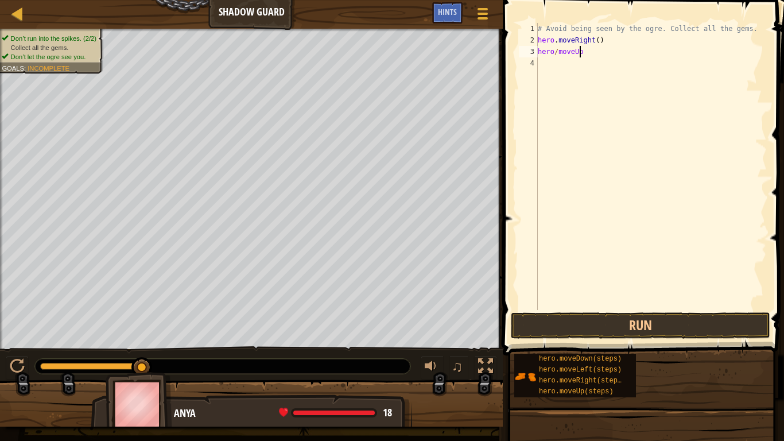
scroll to position [5, 3]
type textarea "hero/moveUp()"
click at [555, 52] on div "# Avoid being seen by the ogre. Collect all the gems. hero . moveRight ( ) hero…" at bounding box center [650, 178] width 231 height 310
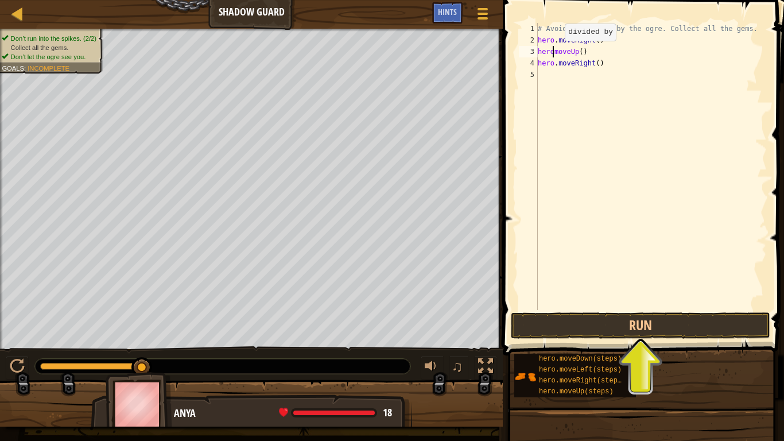
type textarea "hero.moveUp()"
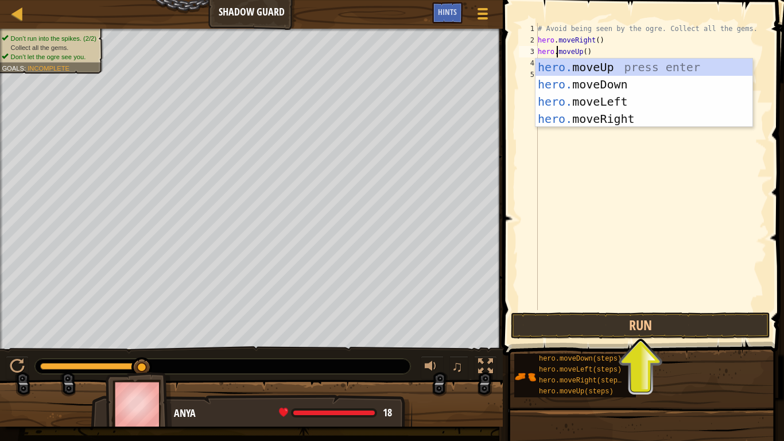
click at [589, 178] on div "# Avoid being seen by the ogre. Collect all the gems. hero . moveRight ( ) hero…" at bounding box center [650, 178] width 231 height 310
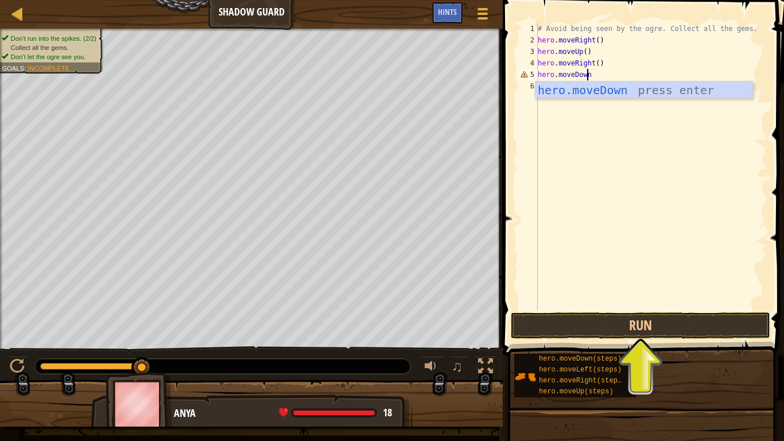
scroll to position [5, 4]
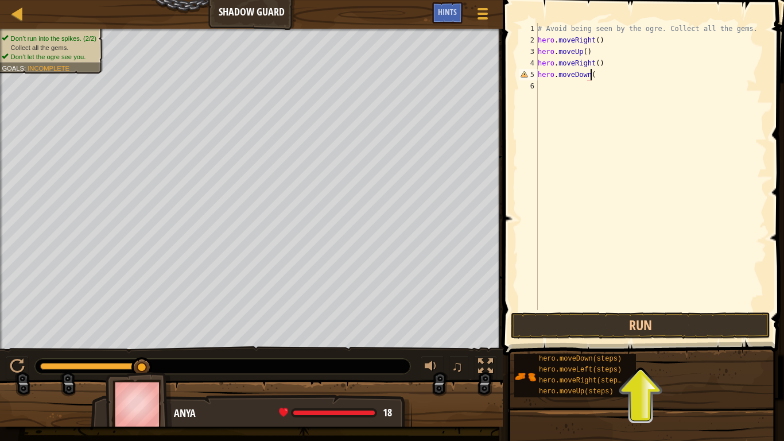
type textarea "hero.moveDown()"
type textarea "hero.moveRight()"
click at [636, 327] on button "Run" at bounding box center [640, 325] width 259 height 26
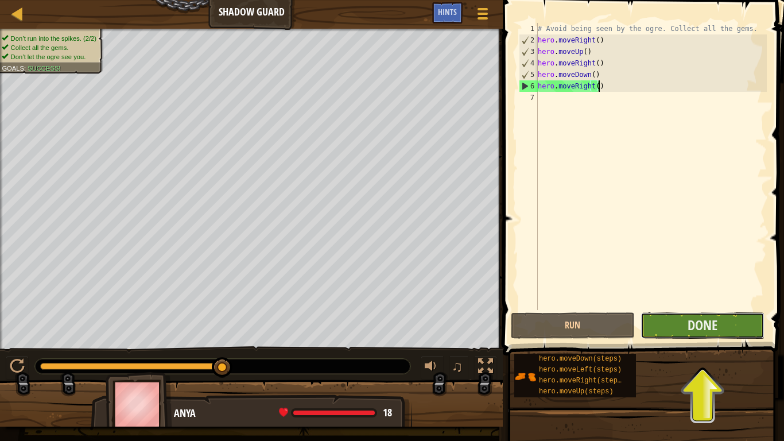
click at [671, 317] on button "Done" at bounding box center [702, 325] width 124 height 26
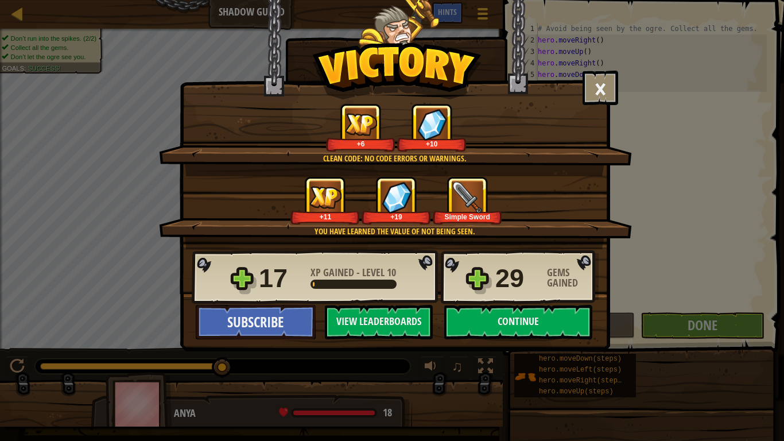
click at [491, 158] on div "Clean code: no code errors or warnings." at bounding box center [394, 158] width 362 height 11
click at [508, 326] on button "Continue" at bounding box center [518, 322] width 148 height 34
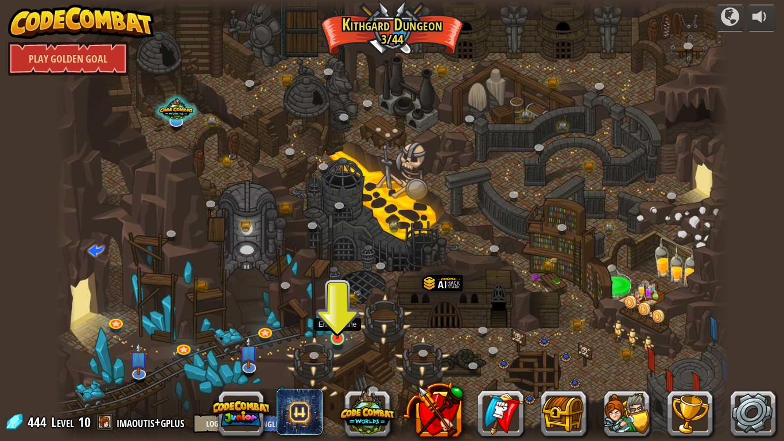
click at [342, 337] on img at bounding box center [337, 319] width 17 height 39
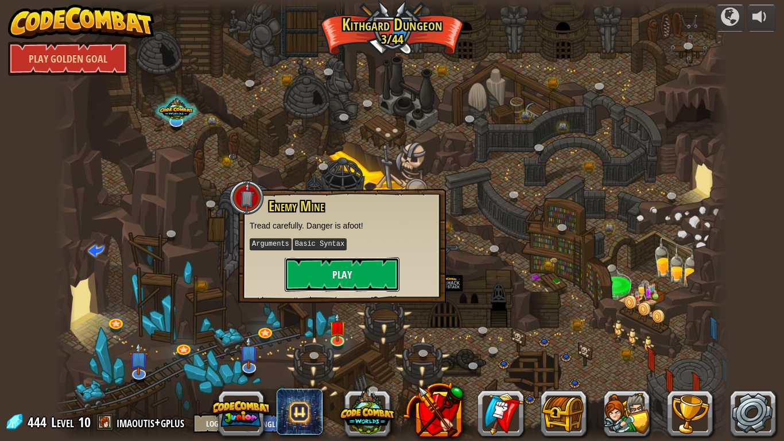
click at [356, 281] on button "Play" at bounding box center [342, 274] width 115 height 34
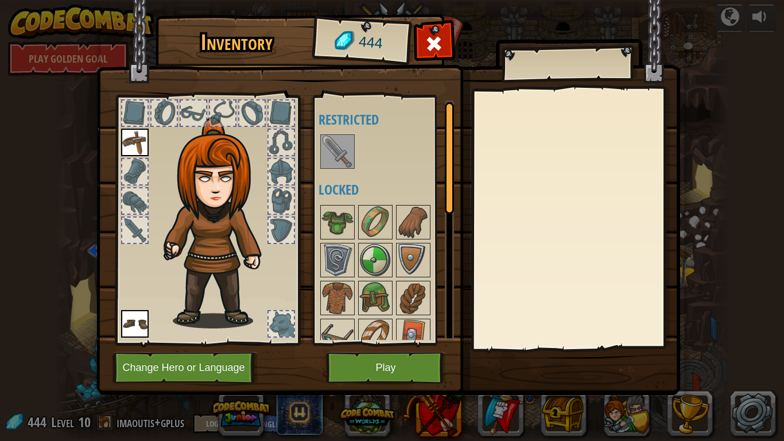
click at [340, 154] on img at bounding box center [337, 151] width 32 height 32
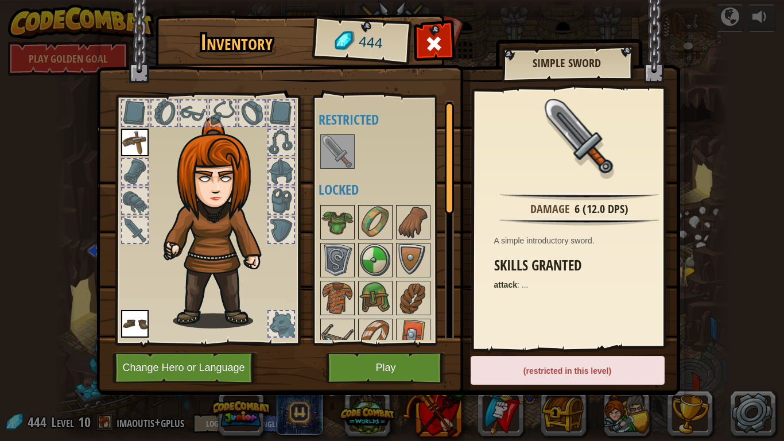
click at [340, 154] on img at bounding box center [337, 151] width 32 height 32
click at [409, 362] on button "Play" at bounding box center [386, 368] width 120 height 32
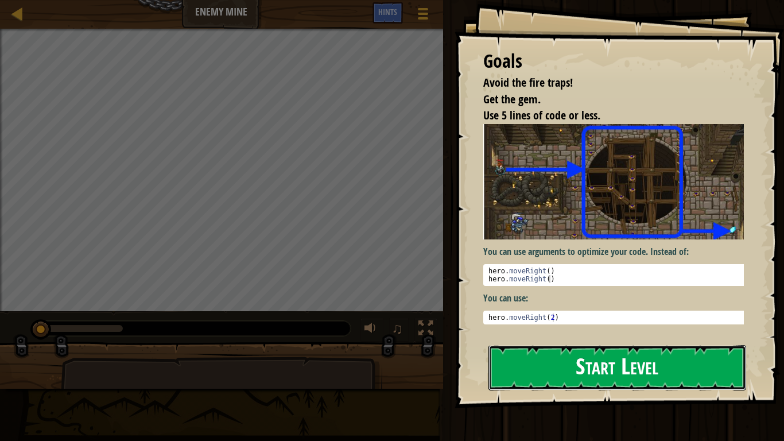
click at [522, 371] on button "Start Level" at bounding box center [617, 367] width 258 height 45
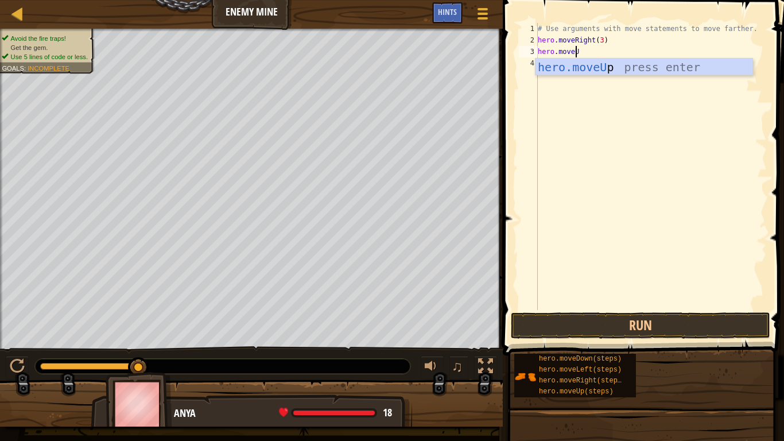
scroll to position [5, 3]
type textarea "hero.moveUp()"
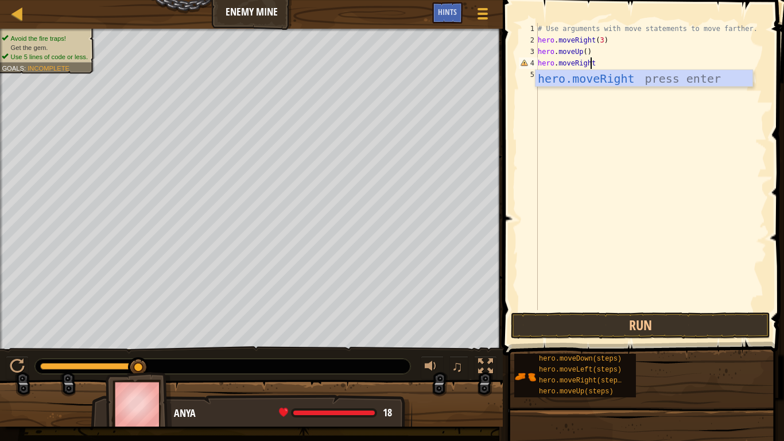
scroll to position [5, 4]
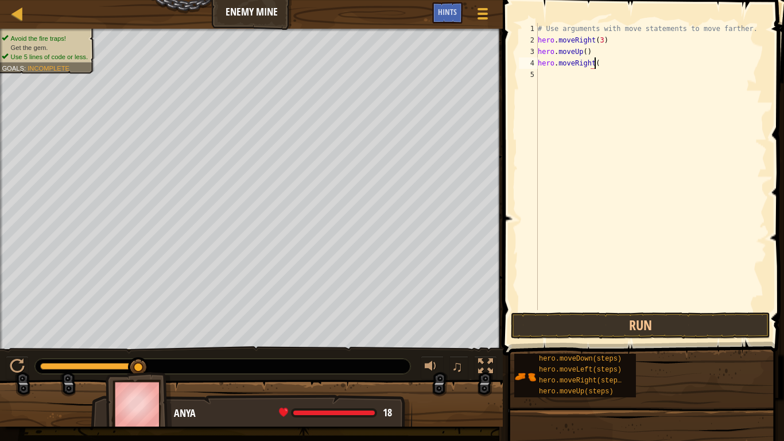
type textarea "hero.moveRight()"
type textarea "hero.moveDown(3)"
type textarea "hero.moveRight(2)"
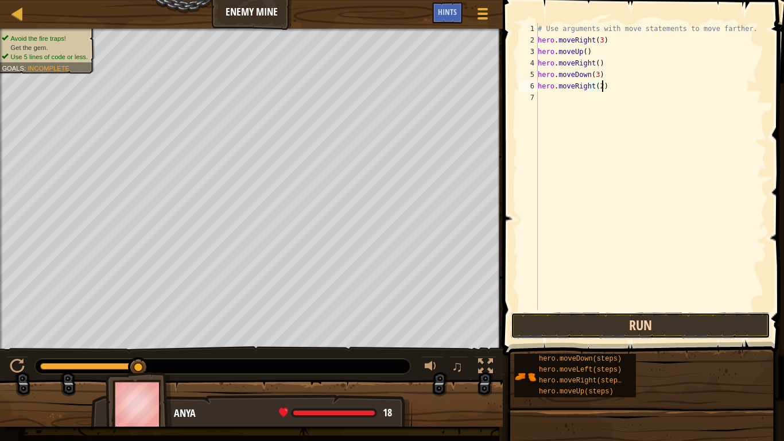
click at [582, 331] on button "Run" at bounding box center [640, 325] width 259 height 26
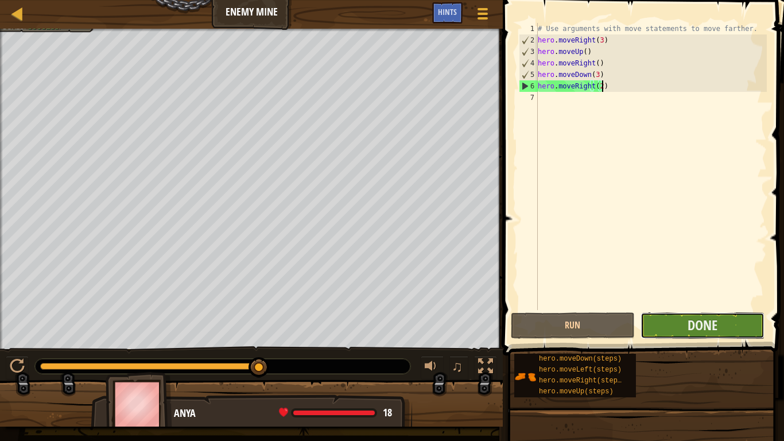
click at [669, 333] on button "Done" at bounding box center [702, 325] width 124 height 26
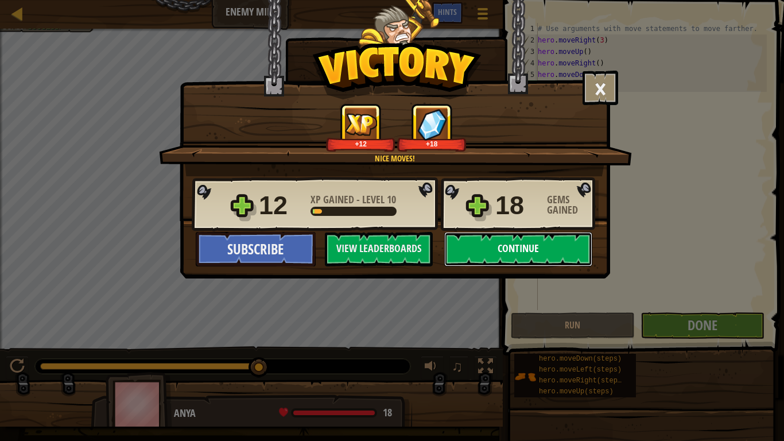
click at [506, 256] on button "Continue" at bounding box center [518, 249] width 148 height 34
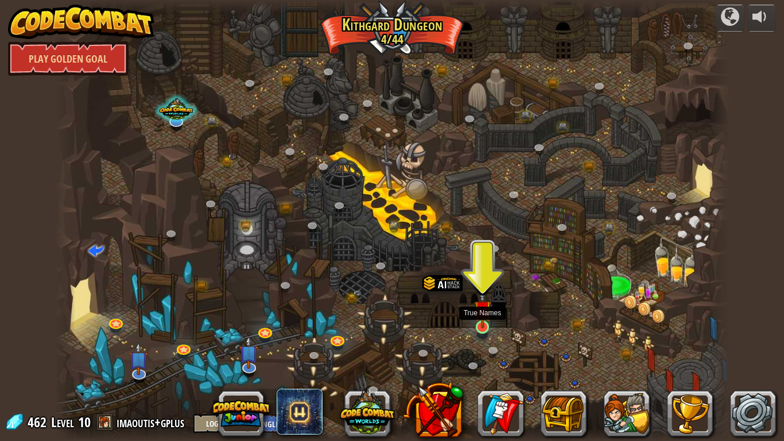
click at [479, 326] on img at bounding box center [482, 308] width 17 height 39
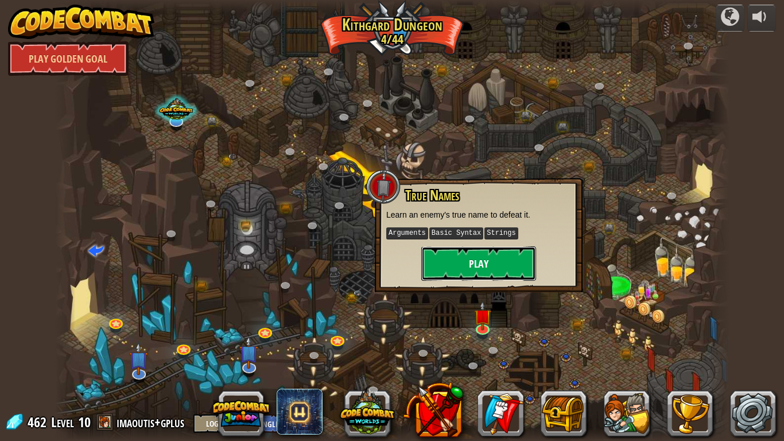
click at [465, 266] on button "Play" at bounding box center [478, 263] width 115 height 34
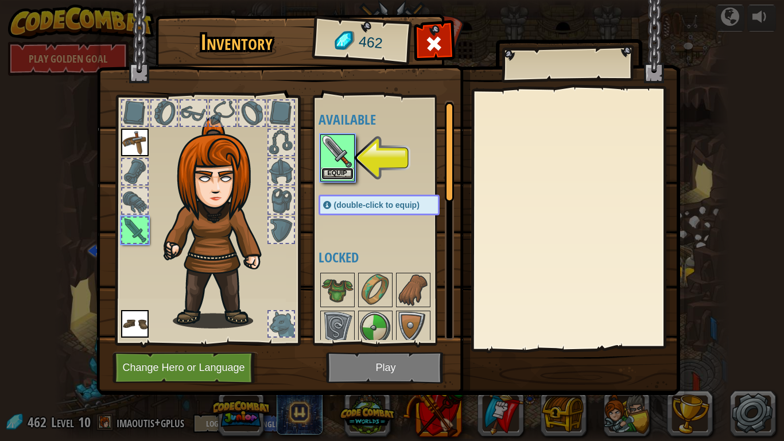
click at [336, 171] on button "Equip" at bounding box center [337, 174] width 32 height 12
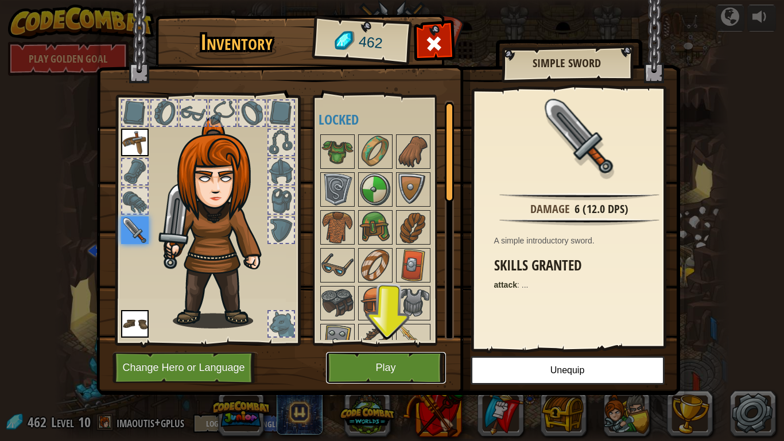
click at [390, 373] on button "Play" at bounding box center [386, 368] width 120 height 32
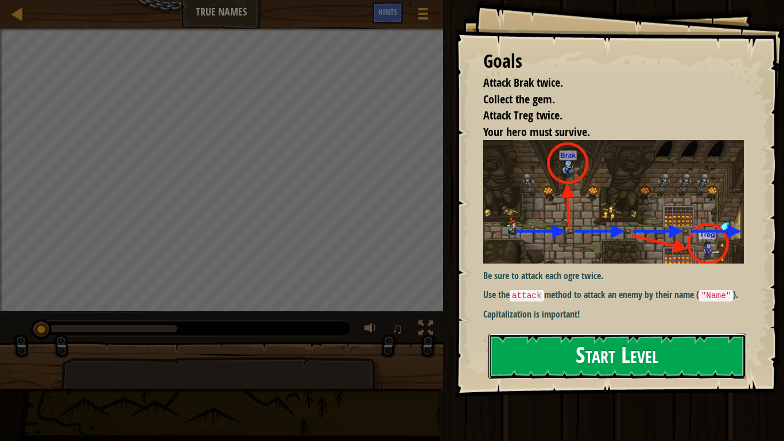
click at [531, 351] on button "Start Level" at bounding box center [617, 355] width 258 height 45
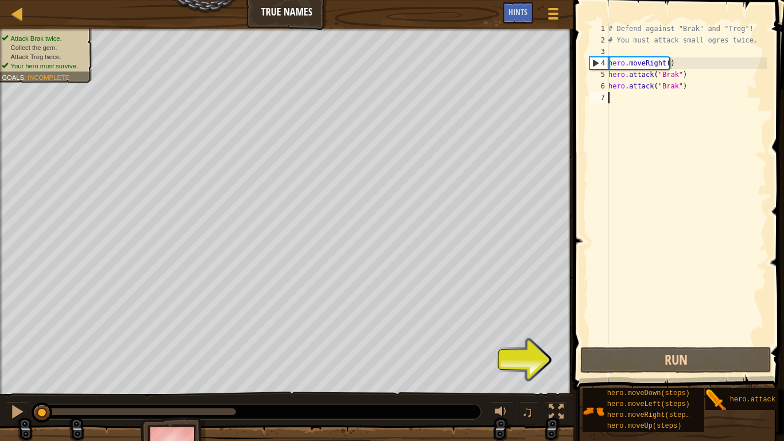
click at [646, 111] on div "# Defend against "Brak" and "Treg"! # You must attack small ogres twice. hero .…" at bounding box center [686, 195] width 161 height 344
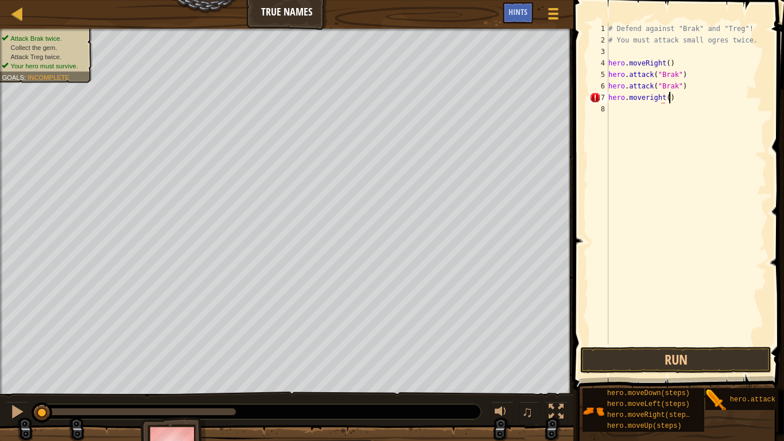
scroll to position [5, 4]
type textarea "hero.moveRight()"
click at [622, 111] on div "# Defend against "Brak" and "Treg"! # You must attack small ogres twice. hero .…" at bounding box center [686, 195] width 161 height 344
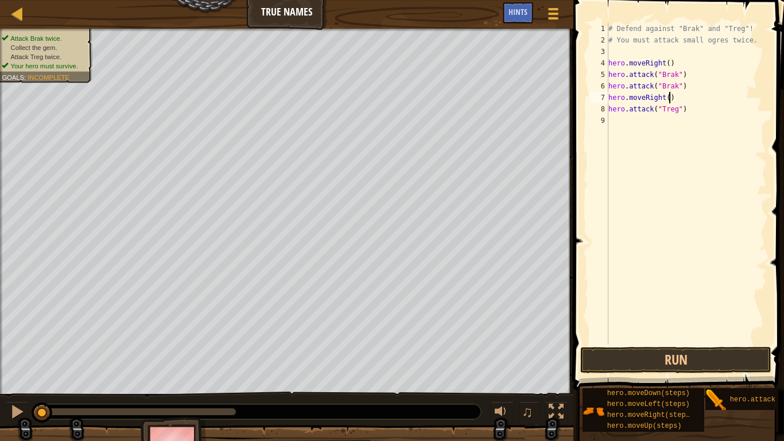
click at [703, 95] on div "# Defend against "Brak" and "Treg"! # You must attack small ogres twice. hero .…" at bounding box center [686, 195] width 161 height 344
type textarea "hero.moveRight()"
click at [673, 115] on div "# Defend against "Brak" and "Treg"! # You must attack small ogres twice. hero .…" at bounding box center [686, 195] width 161 height 344
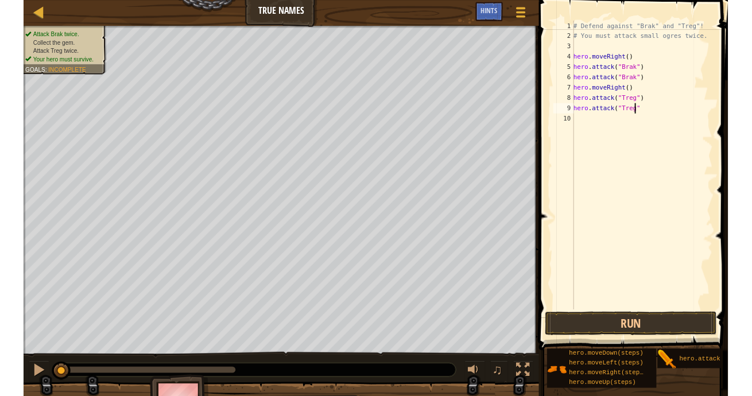
scroll to position [5, 5]
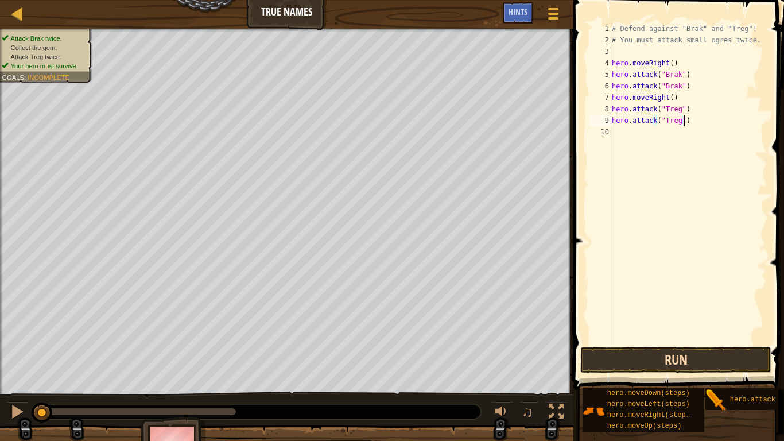
type textarea "hero.attack("Treg")"
click at [670, 366] on button "Run" at bounding box center [675, 360] width 191 height 26
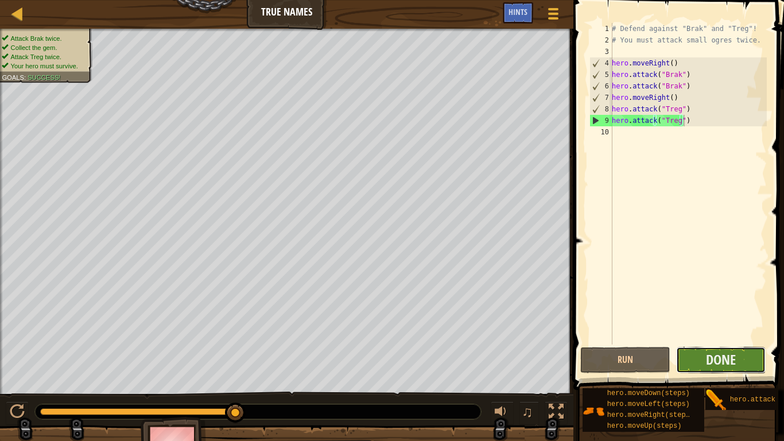
click at [683, 351] on button "Done" at bounding box center [721, 360] width 90 height 26
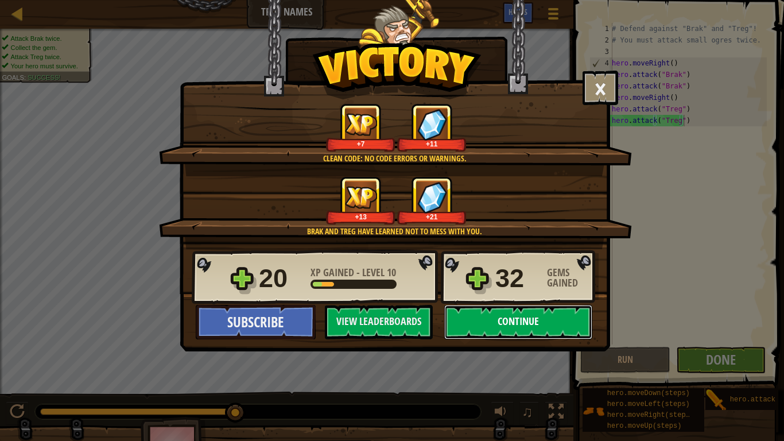
click at [483, 323] on button "Continue" at bounding box center [518, 322] width 148 height 34
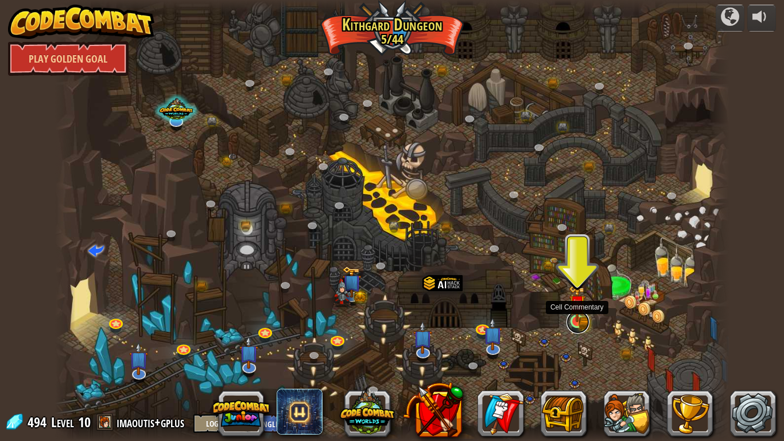
click at [582, 323] on link at bounding box center [577, 321] width 23 height 23
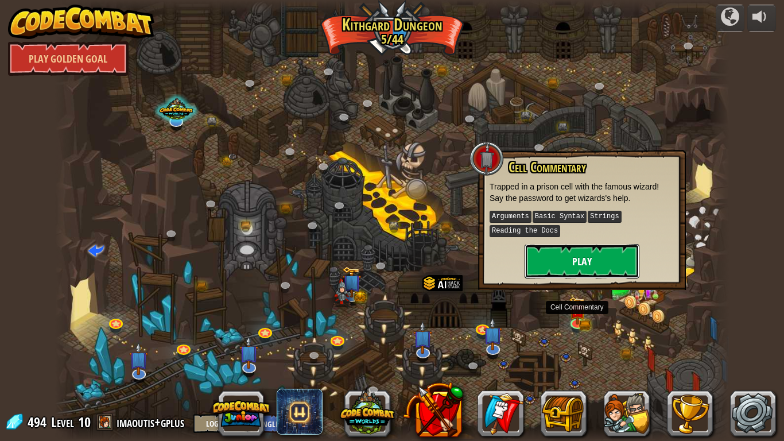
click at [564, 263] on button "Play" at bounding box center [582, 261] width 115 height 34
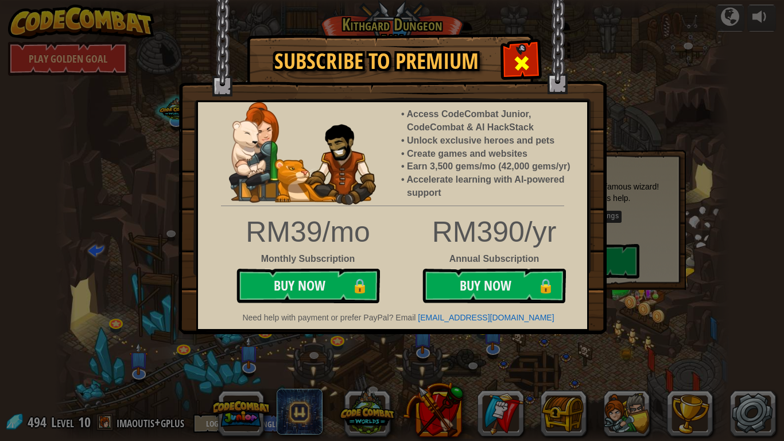
click at [518, 71] on span at bounding box center [521, 63] width 18 height 18
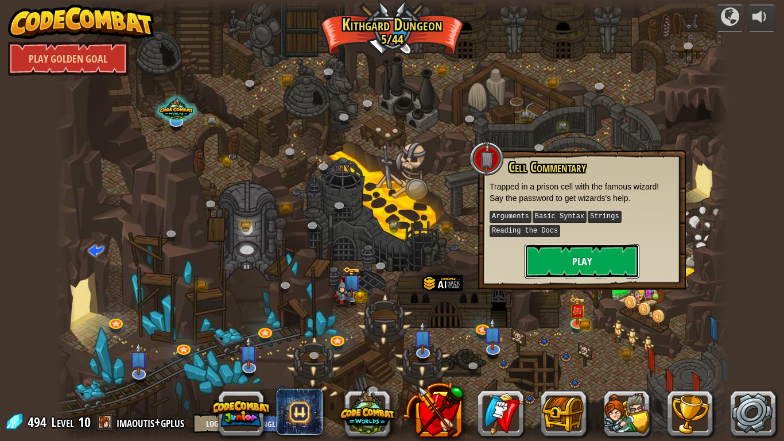
click at [592, 254] on button "Play" at bounding box center [582, 261] width 115 height 34
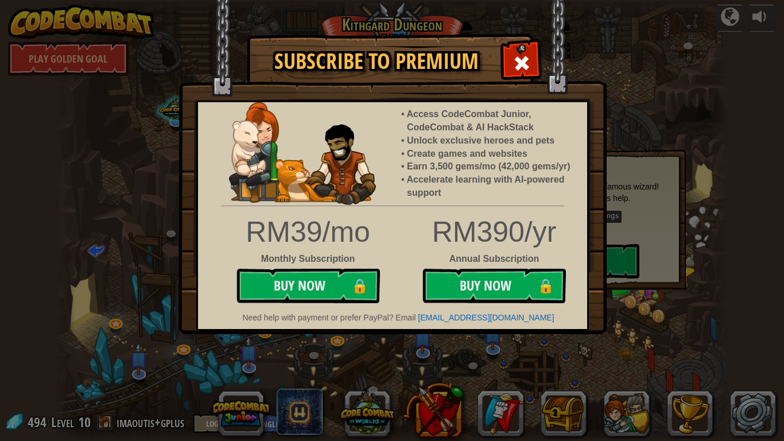
click at [511, 64] on div at bounding box center [521, 62] width 36 height 36
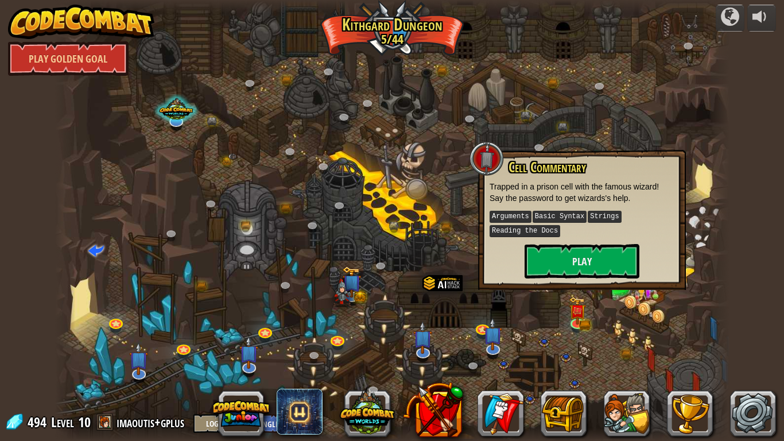
click at [611, 365] on div at bounding box center [392, 220] width 674 height 441
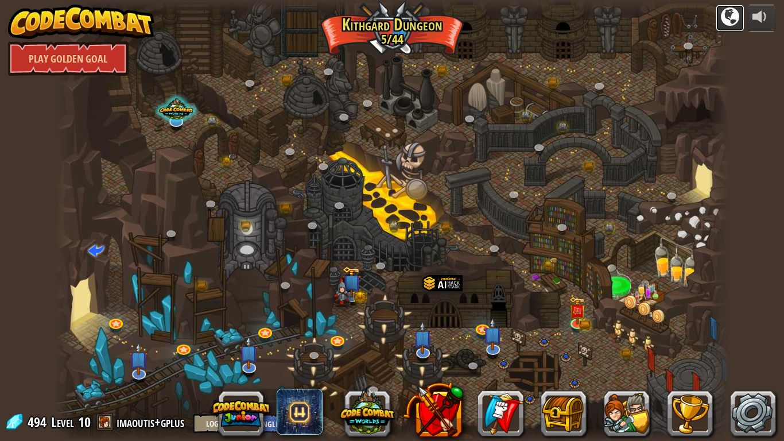
click at [721, 21] on div at bounding box center [730, 16] width 18 height 18
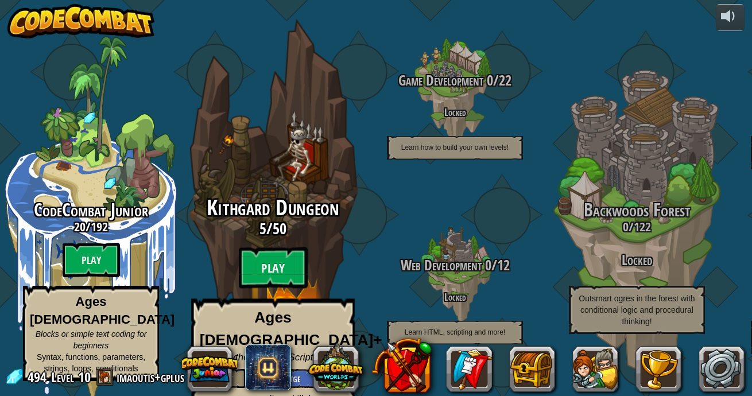
scroll to position [1, 0]
